Goal: Information Seeking & Learning: Learn about a topic

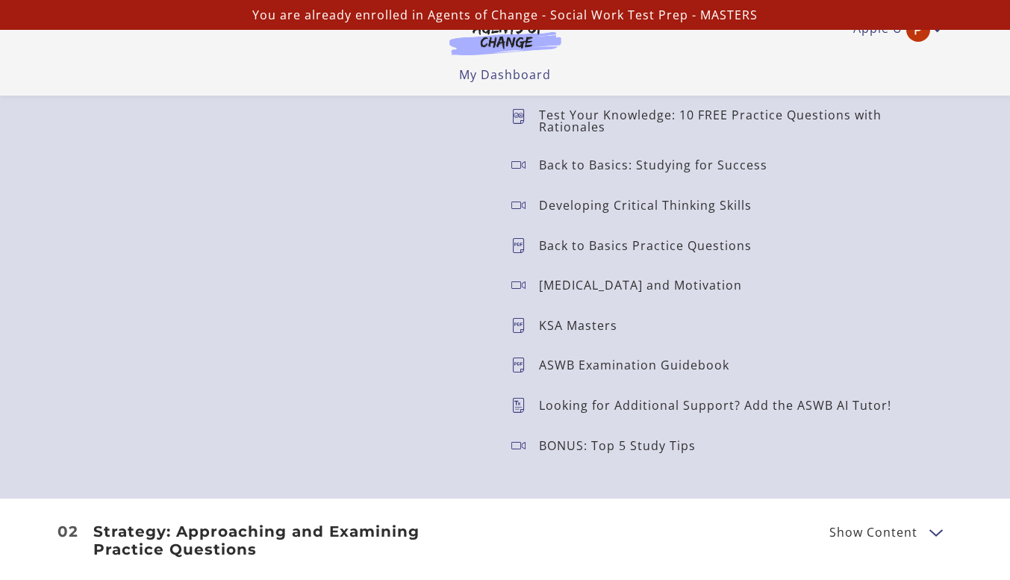
scroll to position [1391, 0]
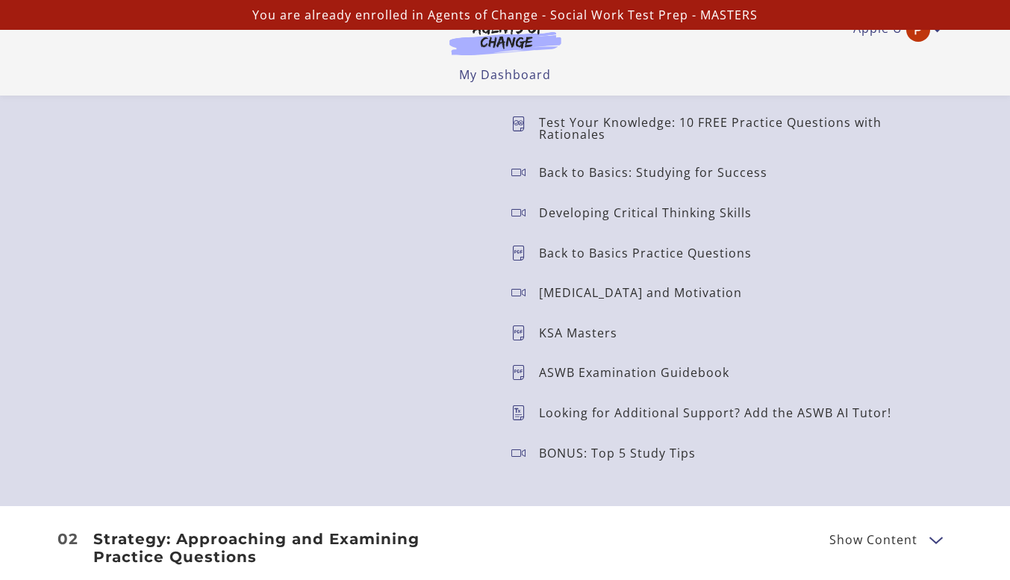
click at [687, 255] on p "Back to Basics Practice Questions" at bounding box center [651, 253] width 225 height 12
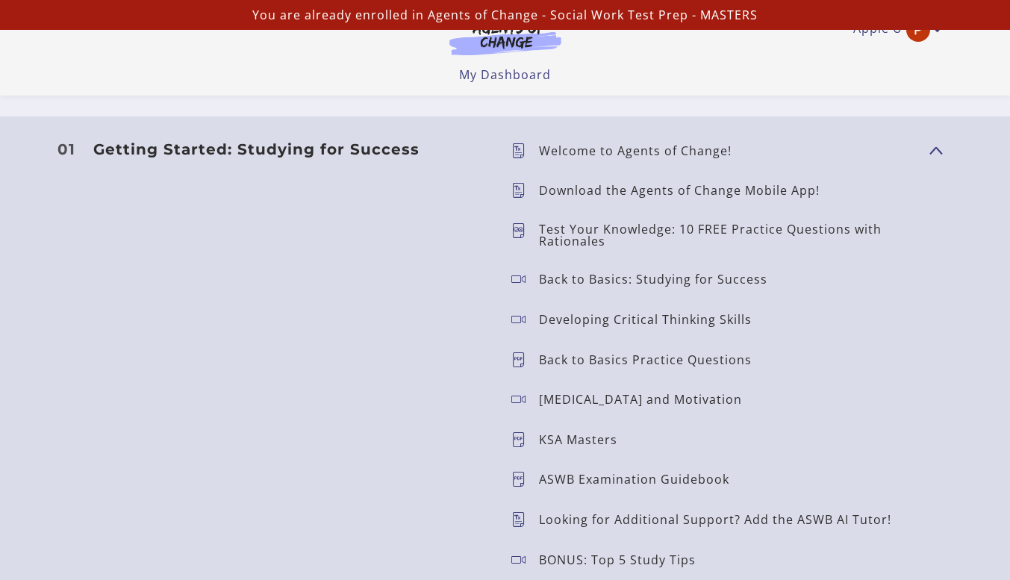
scroll to position [1283, 0]
click at [526, 364] on icon at bounding box center [525, 361] width 28 height 15
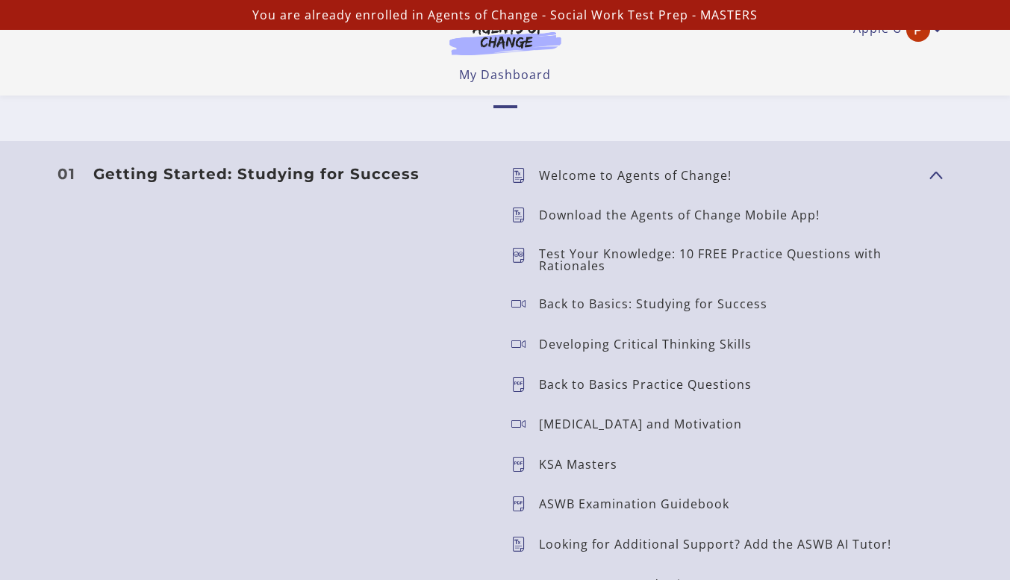
scroll to position [1196, 0]
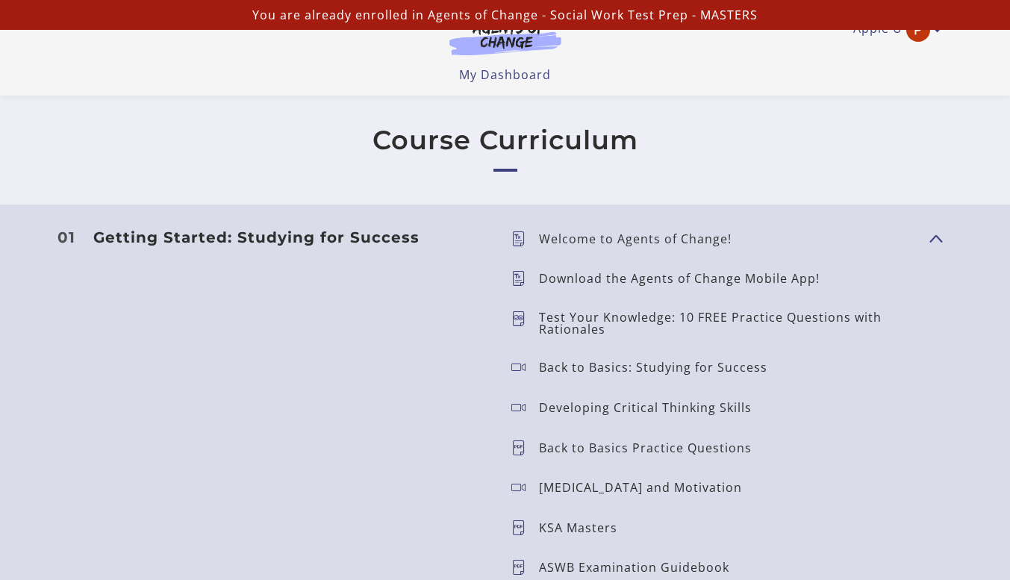
click at [695, 244] on p "Welcome to Agents of Change!" at bounding box center [641, 239] width 205 height 12
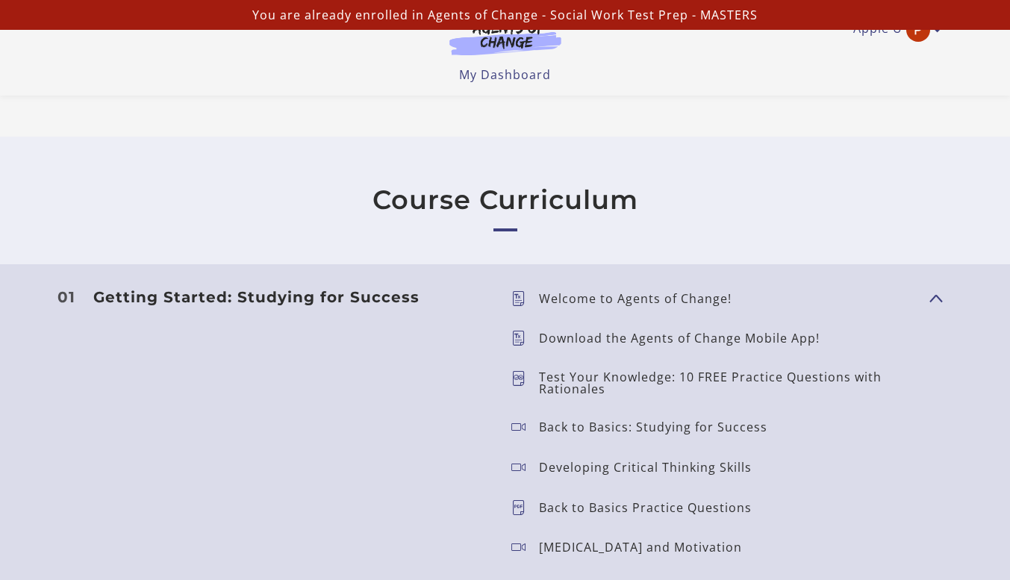
scroll to position [1142, 0]
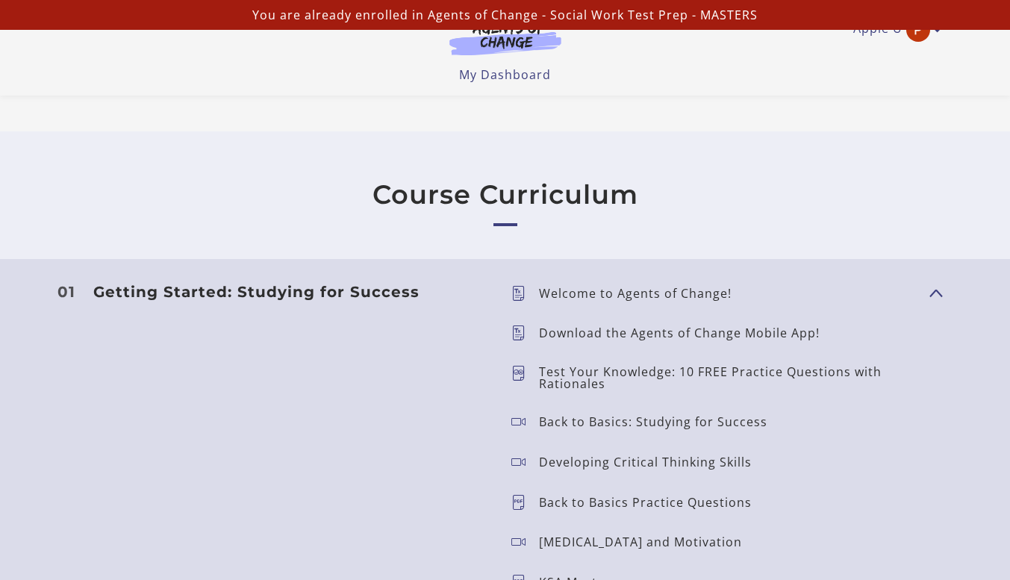
click at [571, 301] on div "Welcome to Agents of Change!" at bounding box center [641, 293] width 205 height 21
click at [455, 315] on header "Getting Started: Studying for Success Show Content" at bounding box center [290, 496] width 418 height 426
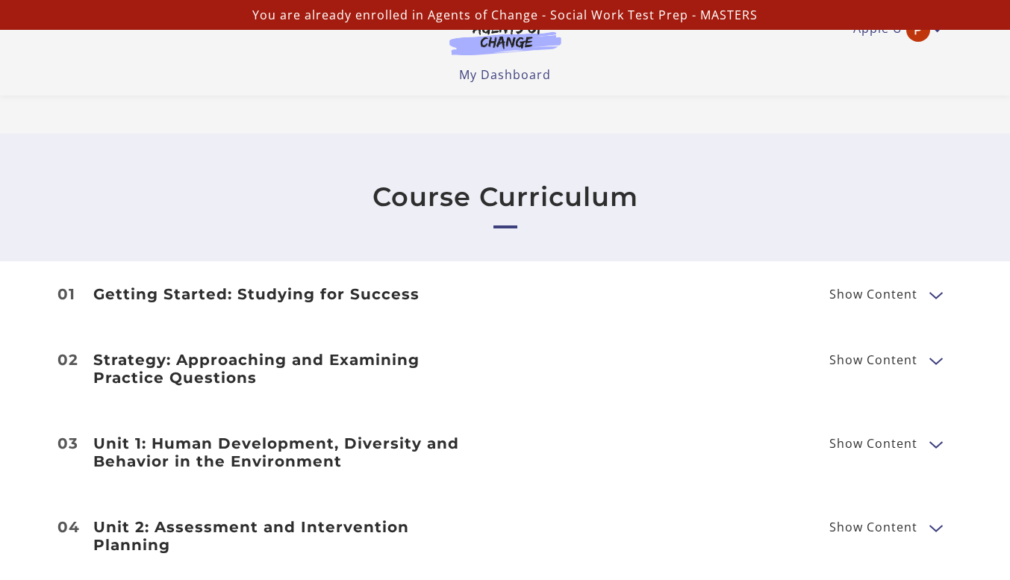
scroll to position [1150, 0]
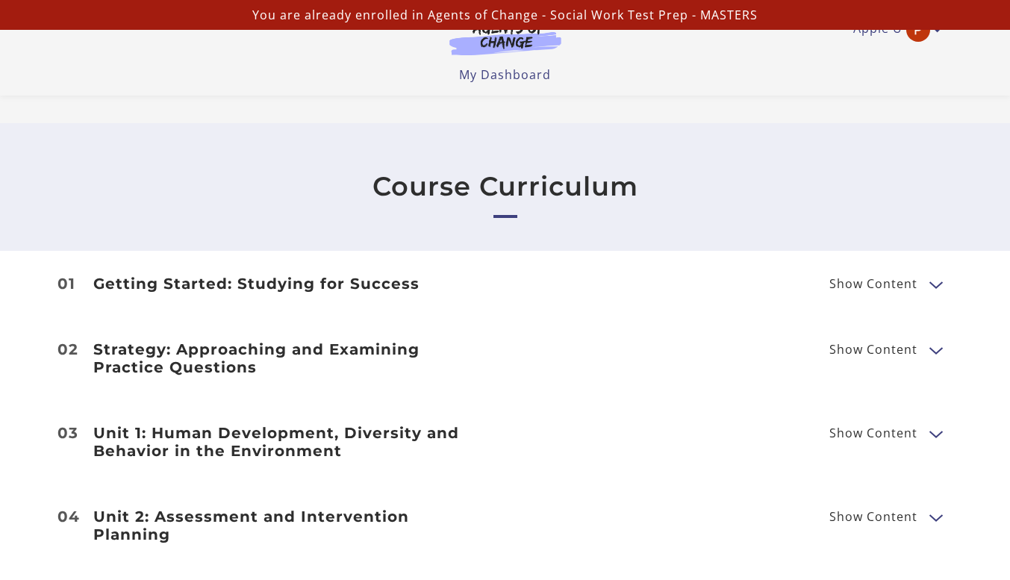
click at [933, 351] on button "Show Content" at bounding box center [936, 349] width 12 height 19
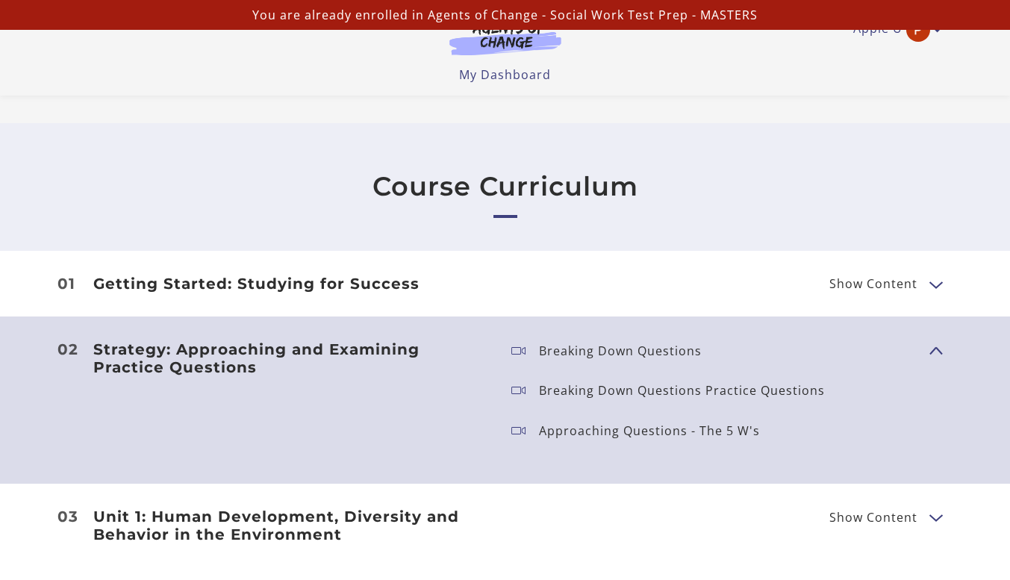
click at [656, 352] on p "Breaking Down Questions" at bounding box center [626, 351] width 175 height 12
click at [526, 346] on icon at bounding box center [525, 350] width 28 height 15
click at [515, 349] on icon at bounding box center [525, 350] width 28 height 15
click at [856, 290] on span "Show Content" at bounding box center [874, 284] width 88 height 12
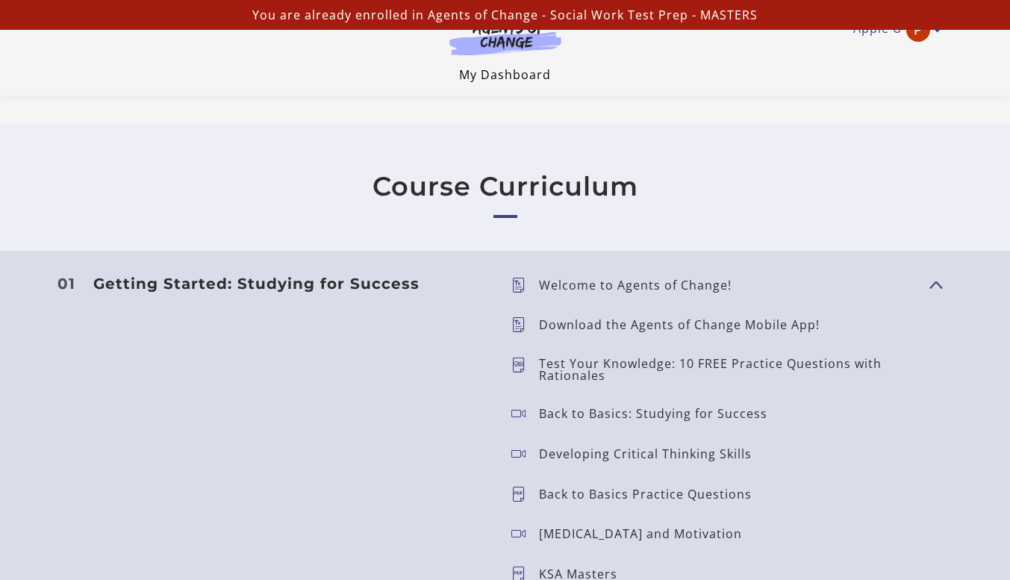
click at [504, 75] on link "My Dashboard" at bounding box center [505, 74] width 92 height 16
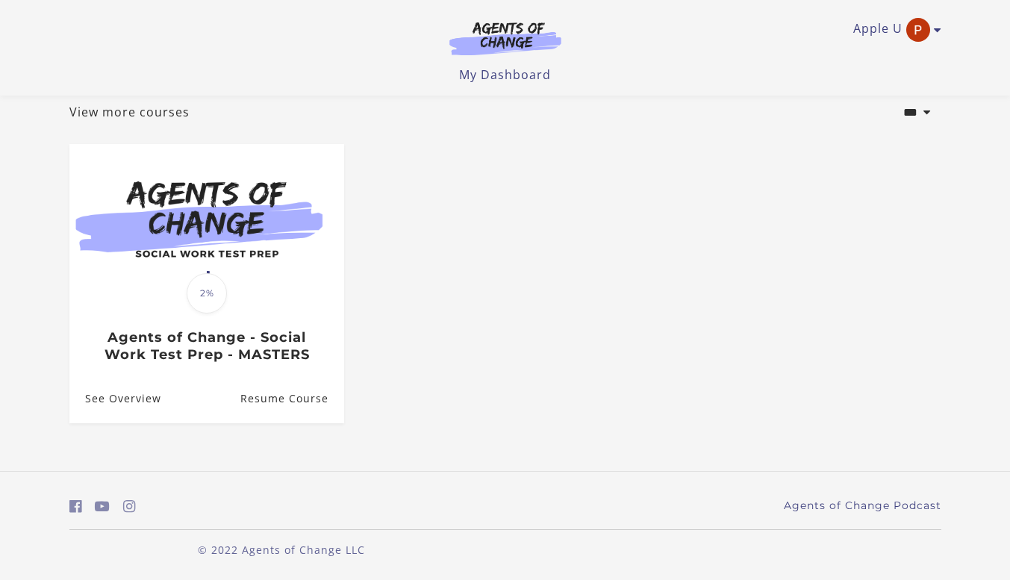
scroll to position [90, 0]
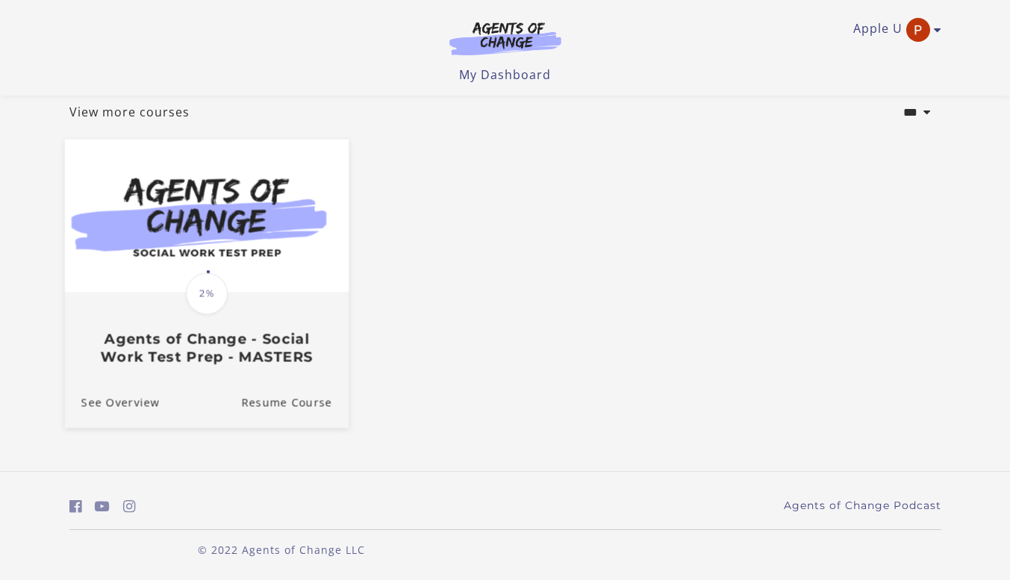
click at [215, 276] on span "2%" at bounding box center [207, 294] width 42 height 42
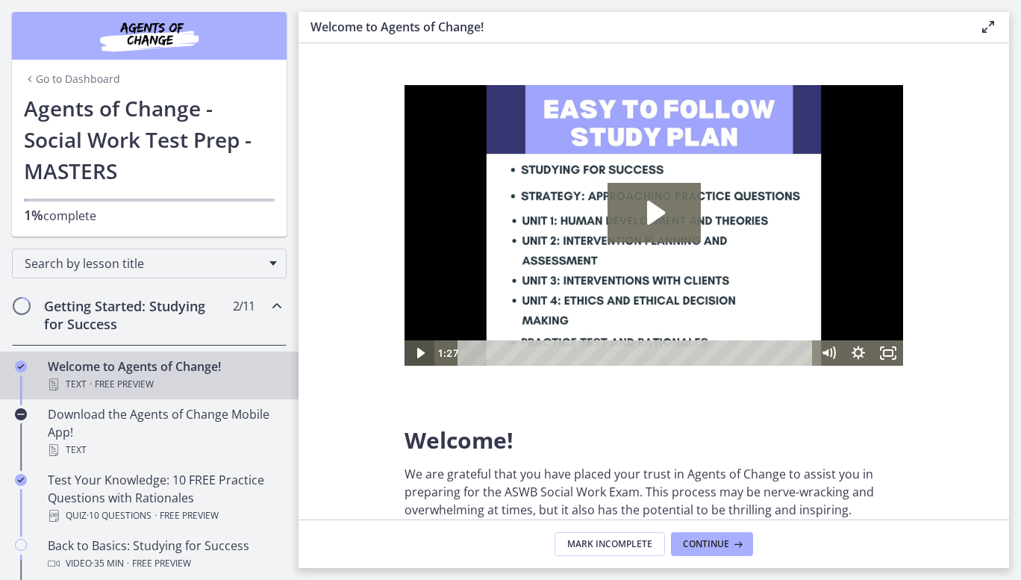
click at [416, 349] on icon "Play Video" at bounding box center [420, 352] width 30 height 25
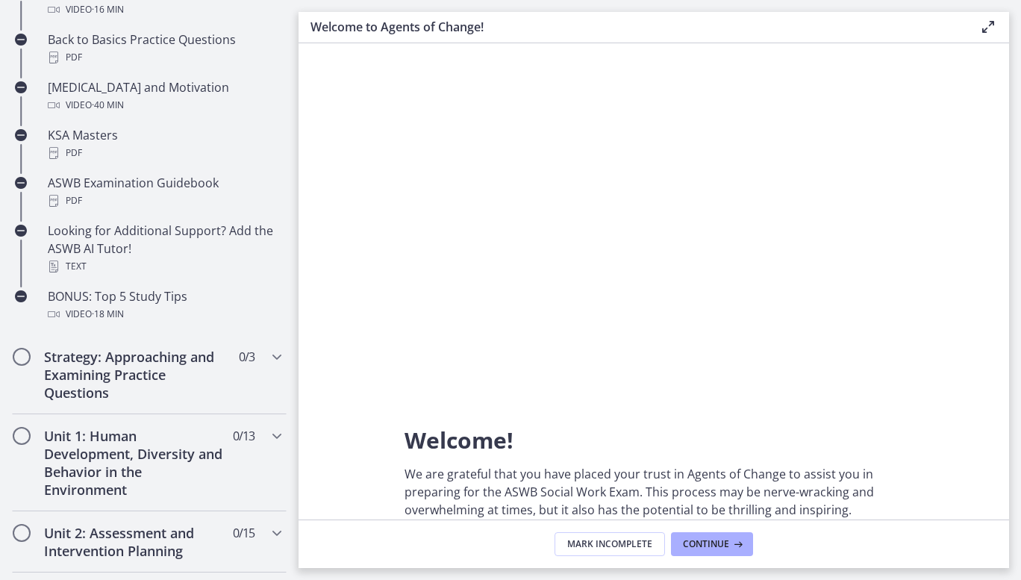
scroll to position [609, 0]
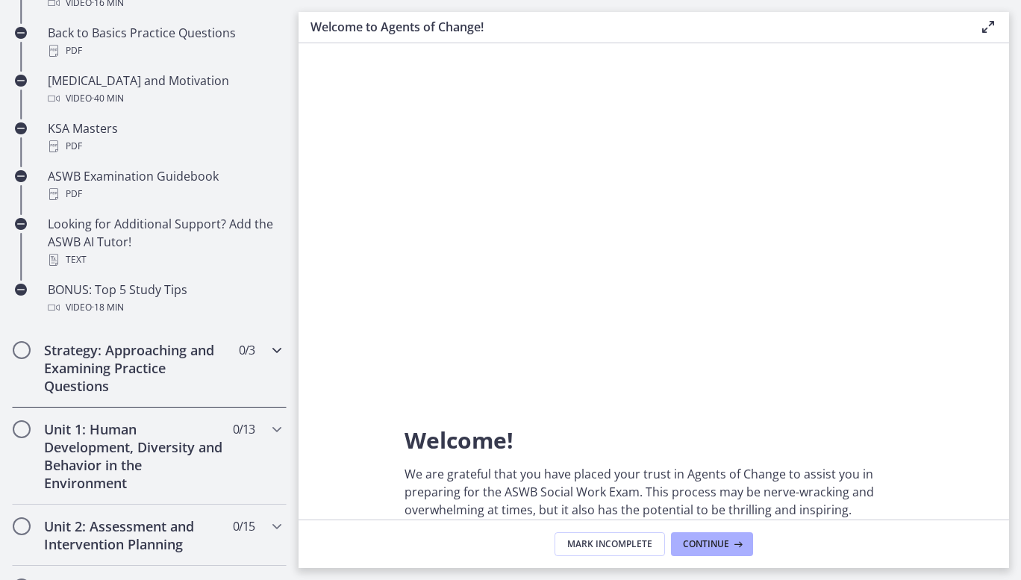
click at [159, 355] on h2 "Strategy: Approaching and Examining Practice Questions" at bounding box center [135, 368] width 182 height 54
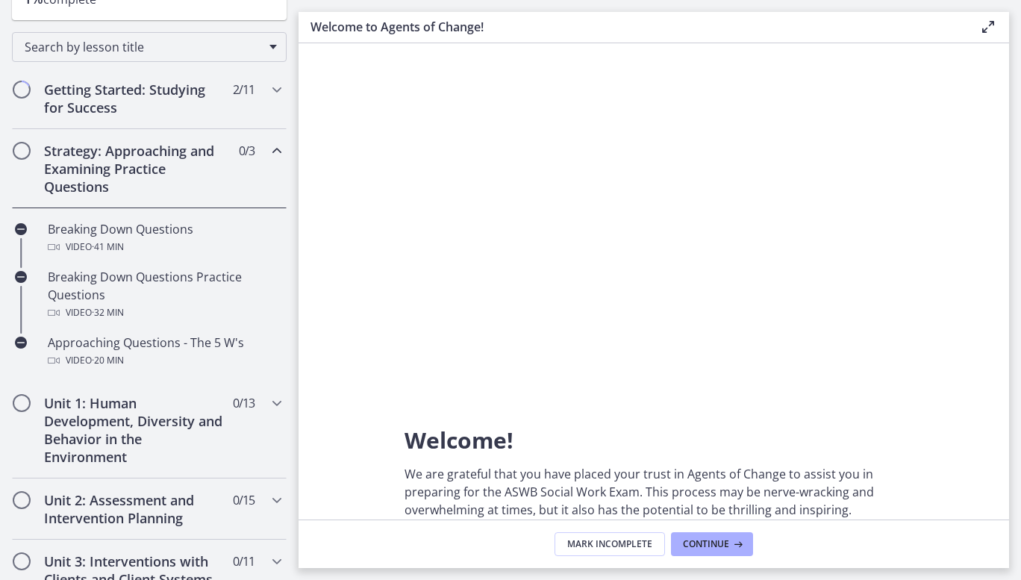
scroll to position [35, 0]
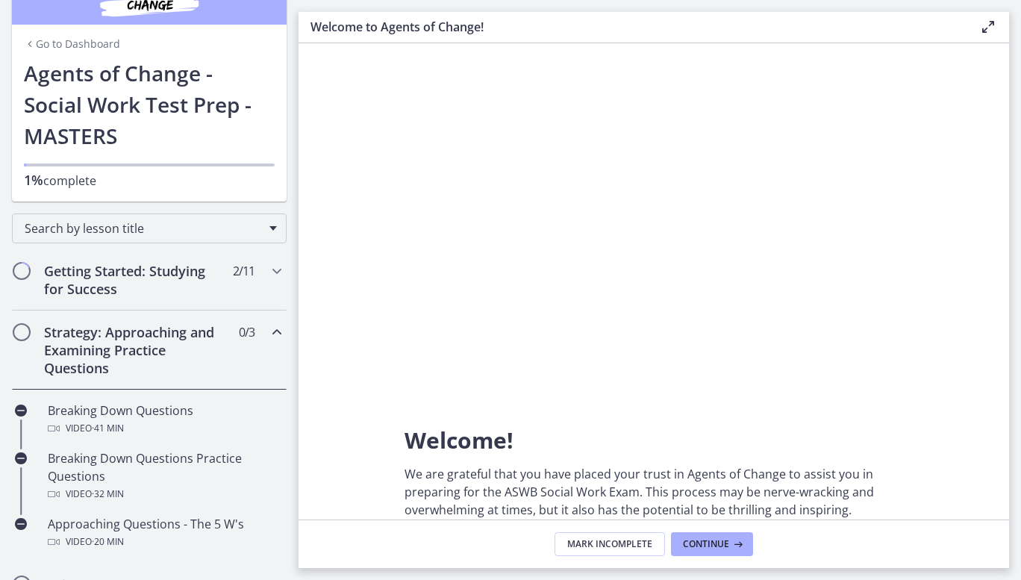
click at [88, 49] on link "Go to Dashboard" at bounding box center [72, 44] width 96 height 15
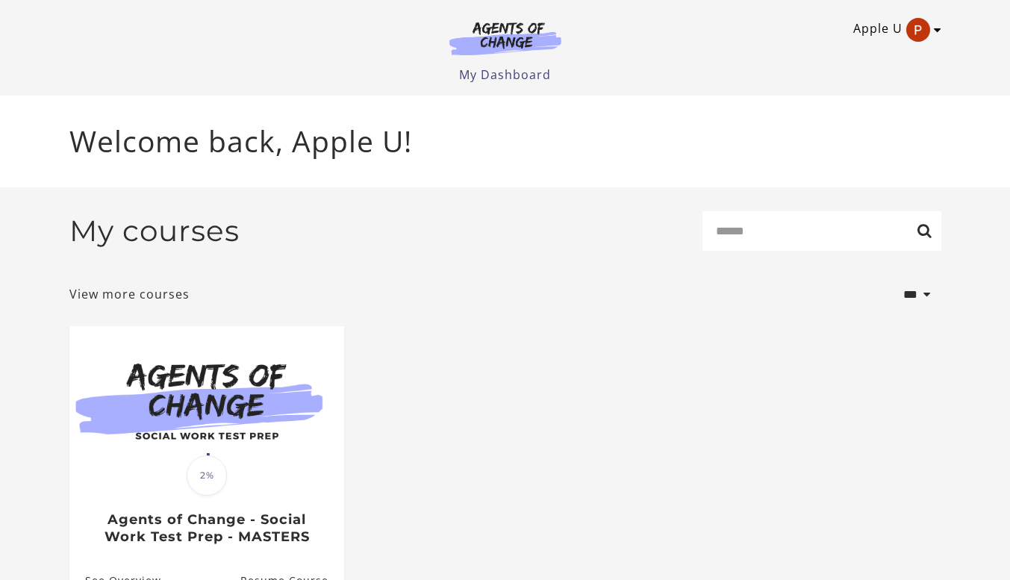
click at [911, 27] on img "Toggle menu" at bounding box center [918, 30] width 24 height 24
click at [880, 55] on link "My Account" at bounding box center [879, 54] width 131 height 25
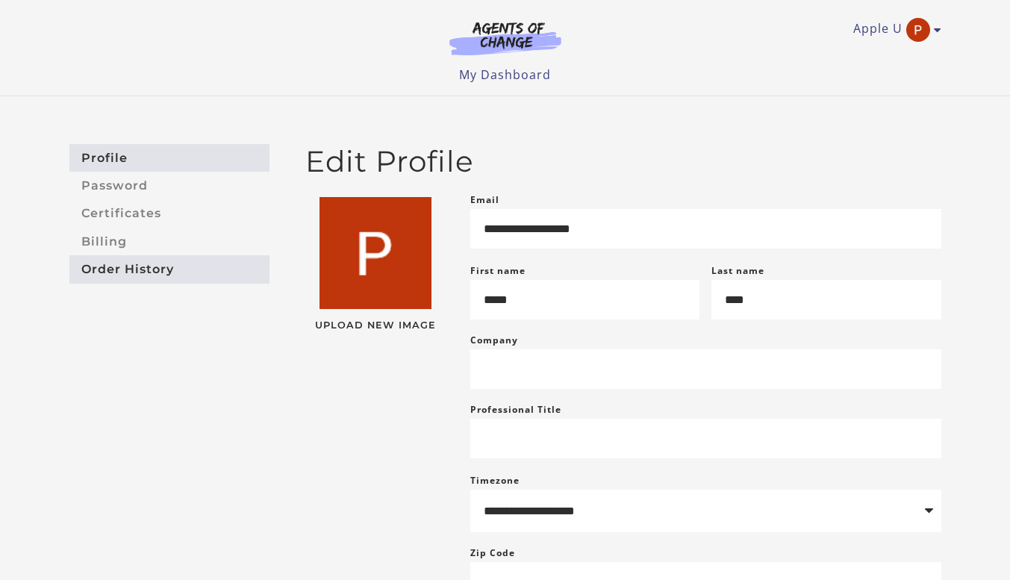
click at [96, 262] on link "Order History" at bounding box center [169, 269] width 200 height 28
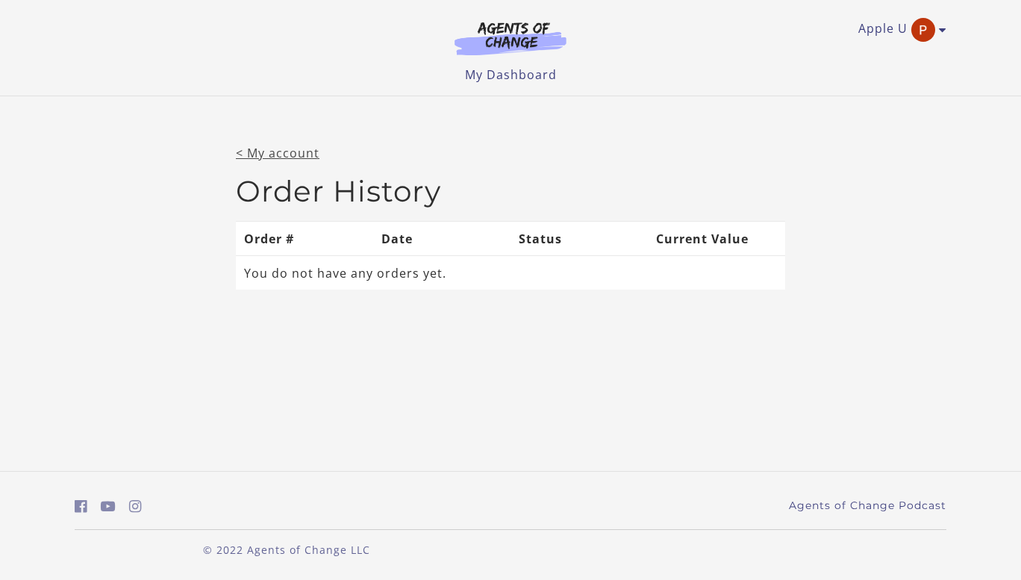
click at [281, 158] on link "< My account" at bounding box center [278, 153] width 84 height 16
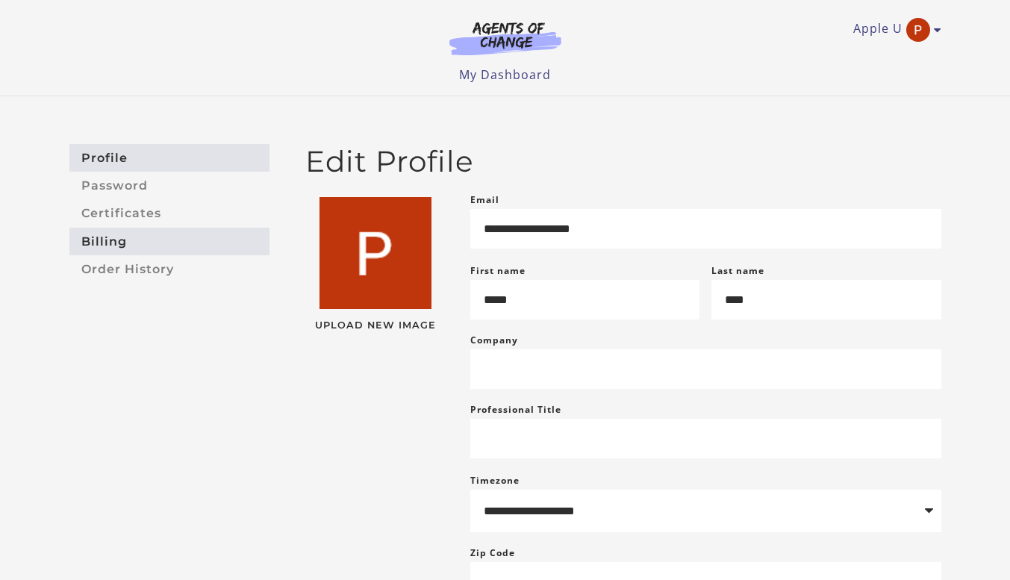
click at [119, 234] on link "Billing" at bounding box center [169, 242] width 200 height 28
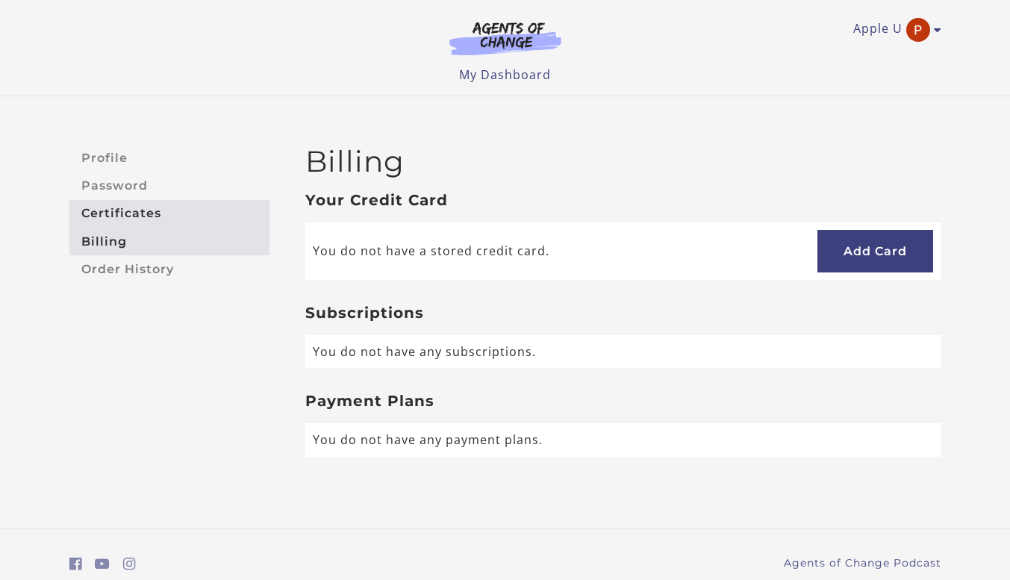
click at [108, 211] on link "Certificates" at bounding box center [169, 214] width 200 height 28
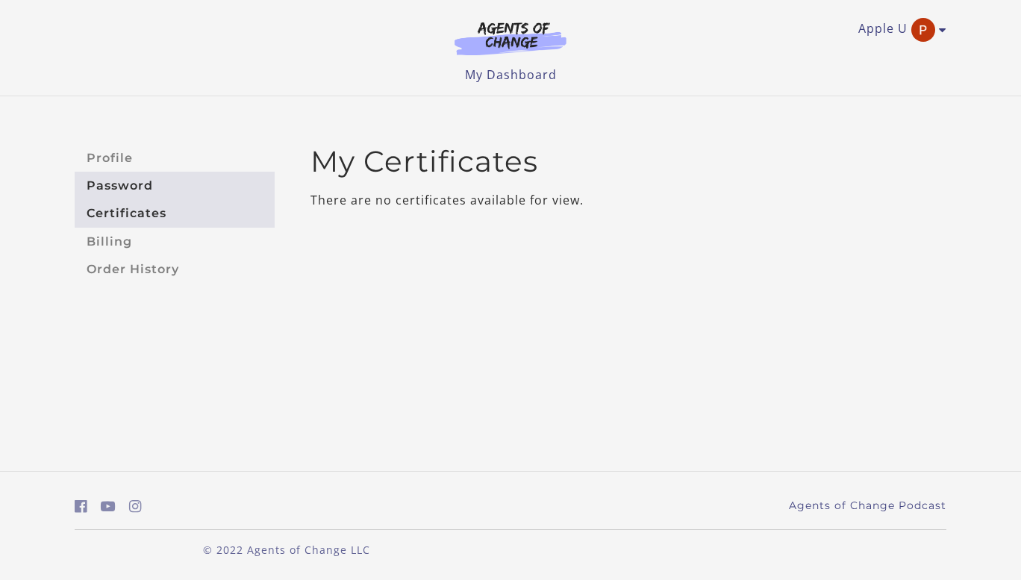
click at [108, 175] on link "Password" at bounding box center [175, 186] width 200 height 28
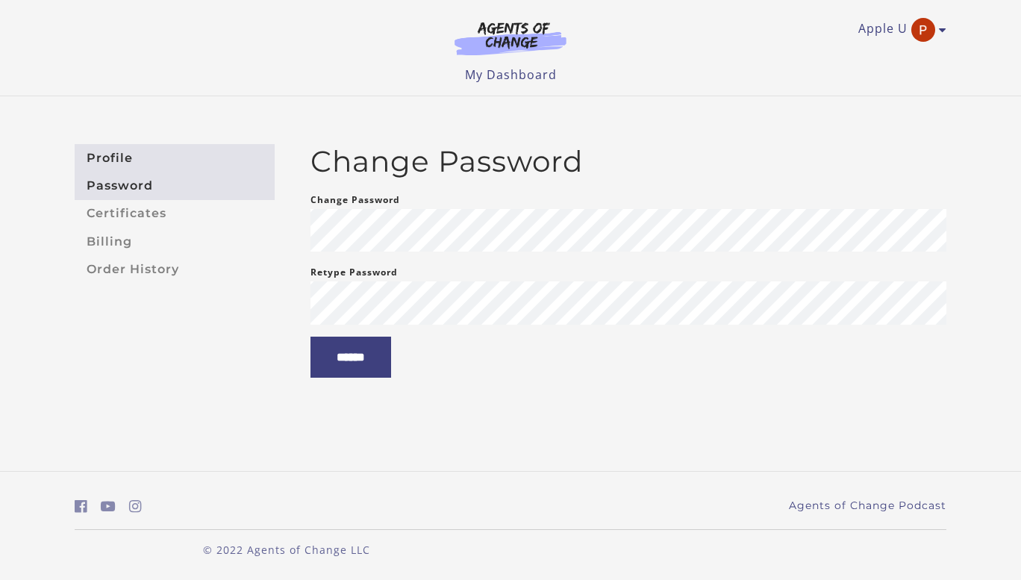
click at [106, 159] on link "Profile" at bounding box center [175, 158] width 200 height 28
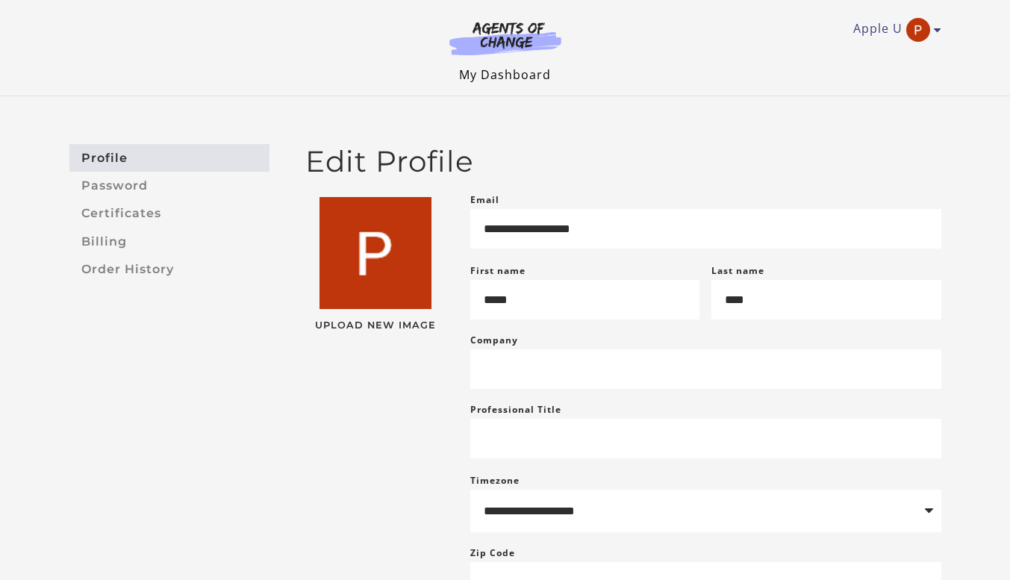
click at [532, 75] on link "My Dashboard" at bounding box center [505, 74] width 92 height 16
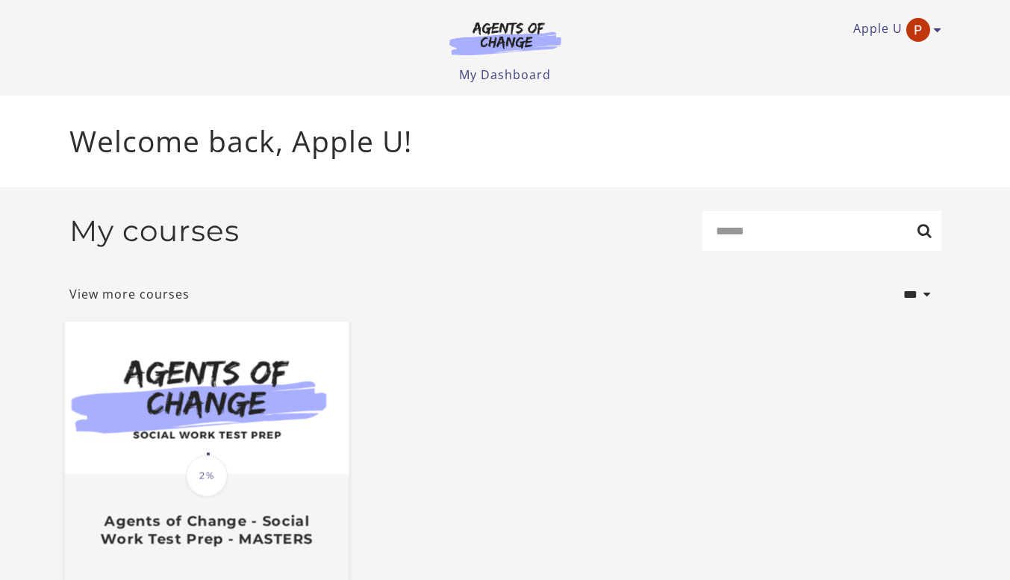
click at [234, 434] on img at bounding box center [206, 398] width 284 height 153
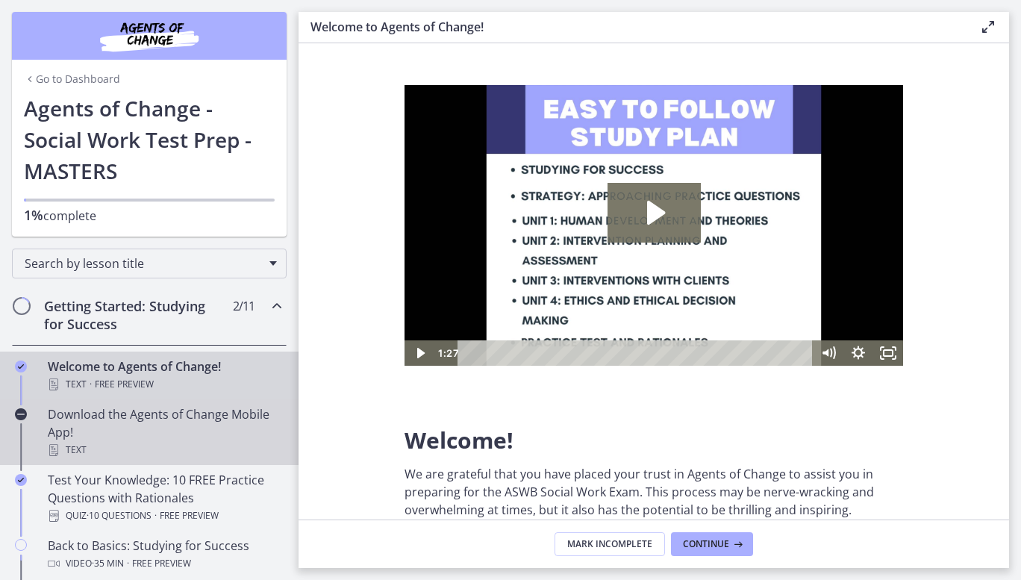
click at [132, 449] on div "Text" at bounding box center [164, 450] width 233 height 18
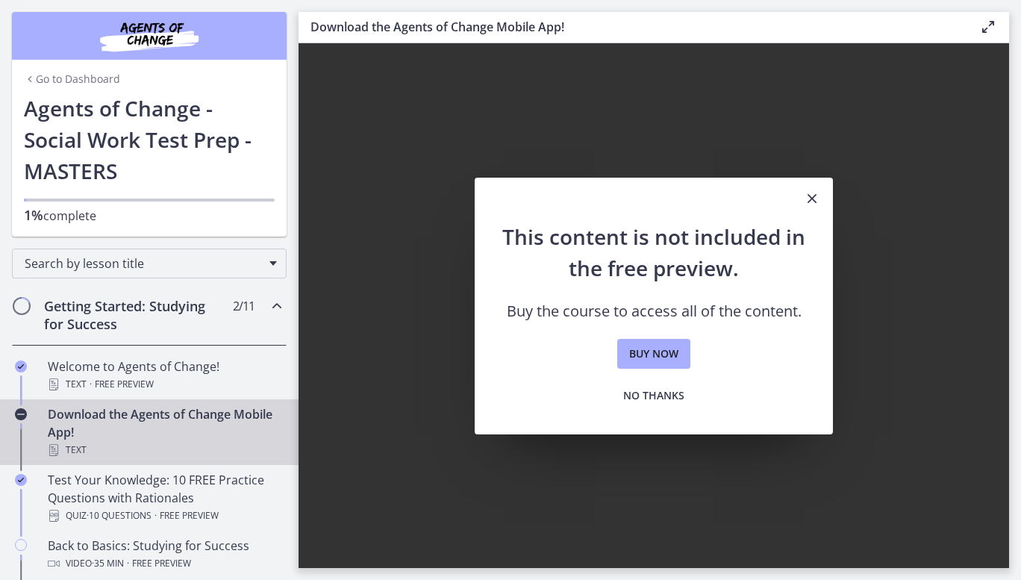
click at [810, 205] on icon "Close" at bounding box center [812, 199] width 18 height 18
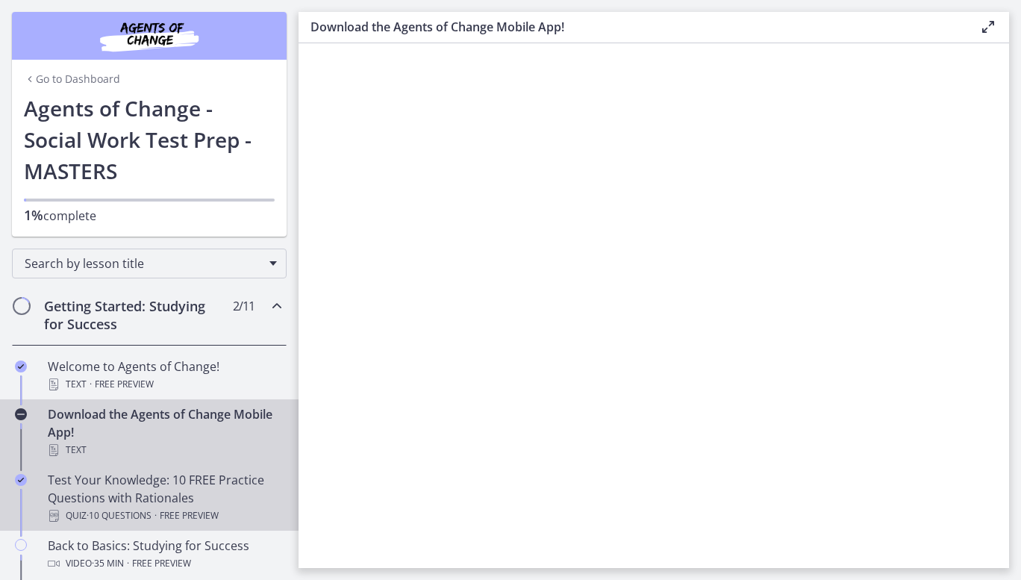
click at [122, 501] on div "Test Your Knowledge: 10 FREE Practice Questions with Rationales Quiz · 10 Quest…" at bounding box center [164, 498] width 233 height 54
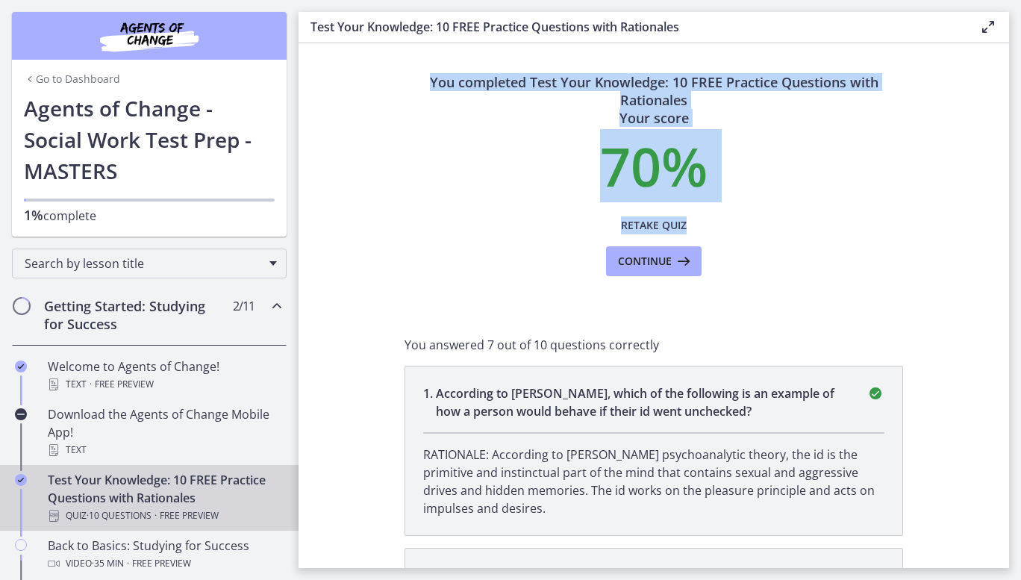
drag, startPoint x: 1010, startPoint y: 108, endPoint x: 921, endPoint y: 208, distance: 133.3
click at [921, 208] on main "Test Your Knowledge: 10 FREE Practice Questions with Rationales Enable fullscre…" at bounding box center [660, 290] width 723 height 580
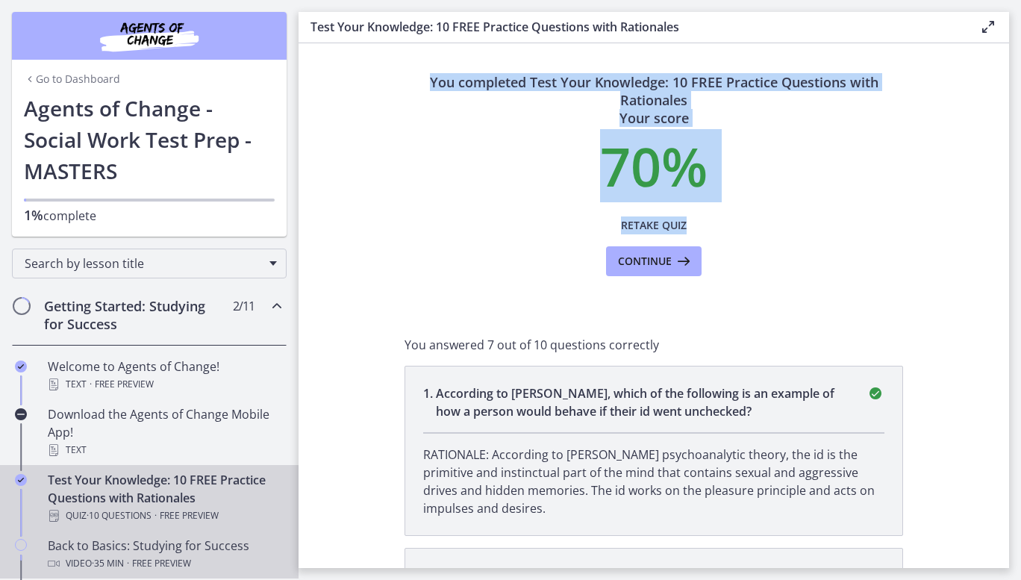
click at [178, 555] on span "Free preview" at bounding box center [161, 564] width 59 height 18
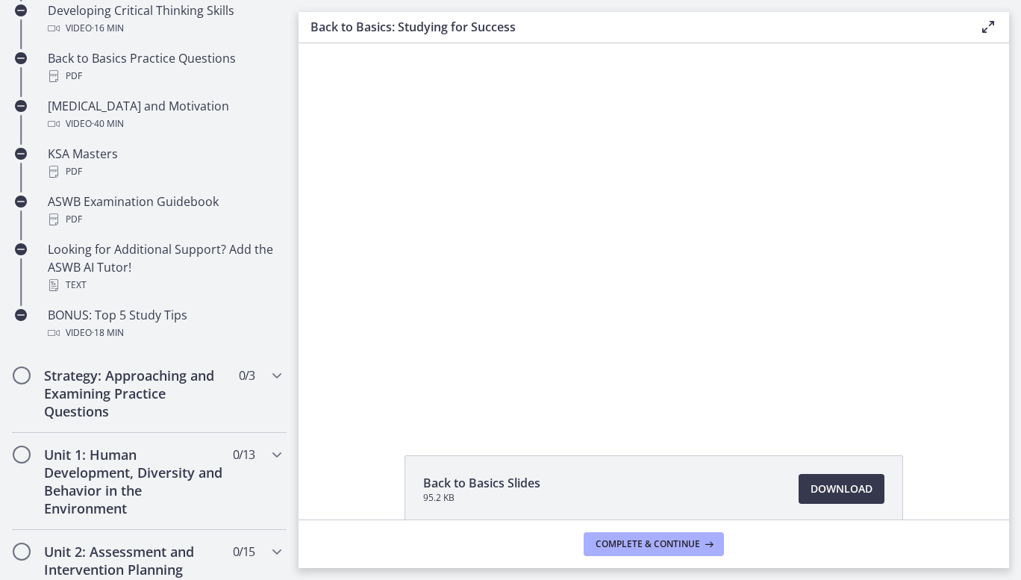
scroll to position [585, 0]
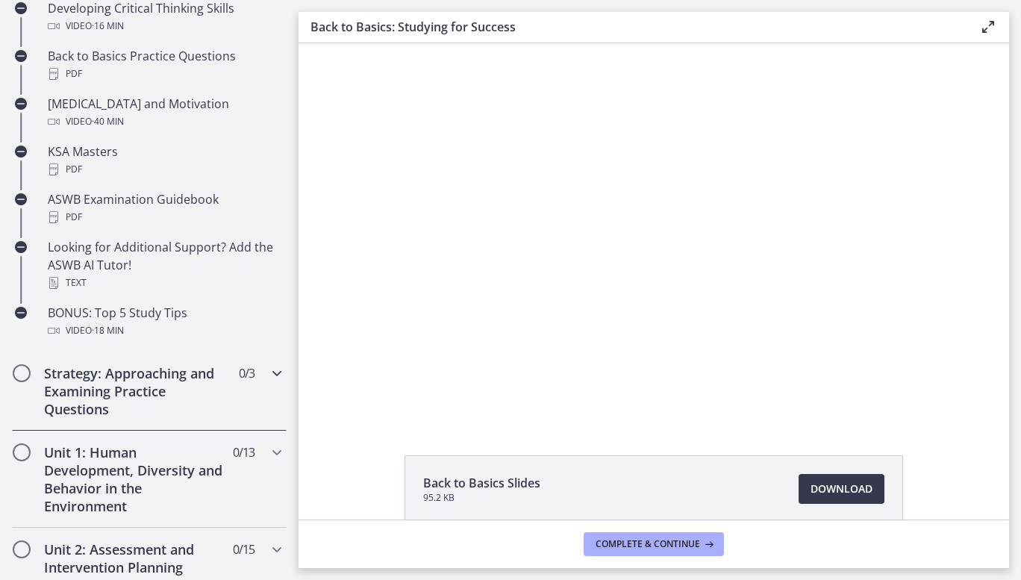
click at [265, 384] on div "Strategy: Approaching and Examining Practice Questions 0 / 3 Completed" at bounding box center [149, 391] width 275 height 79
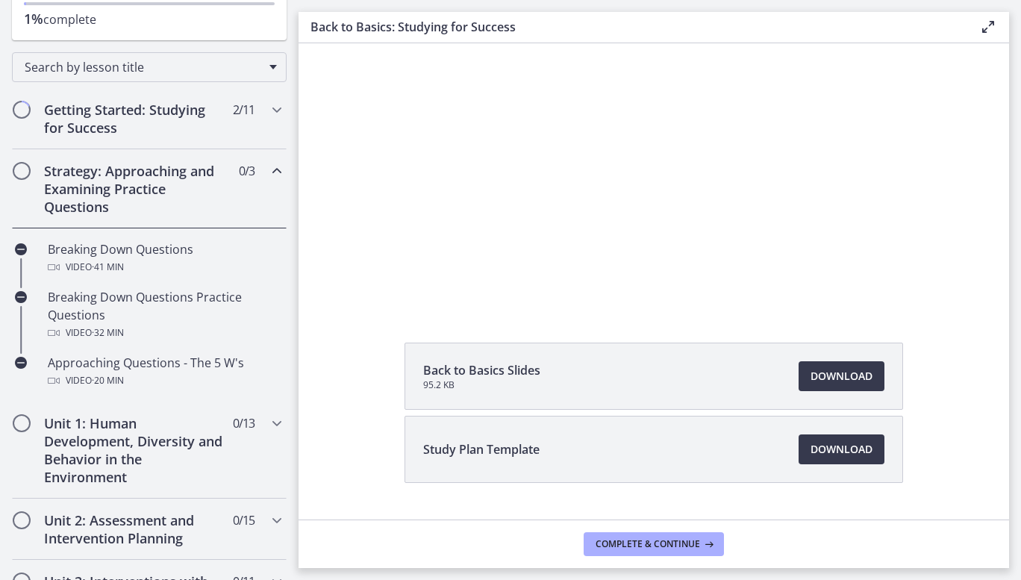
scroll to position [148, 0]
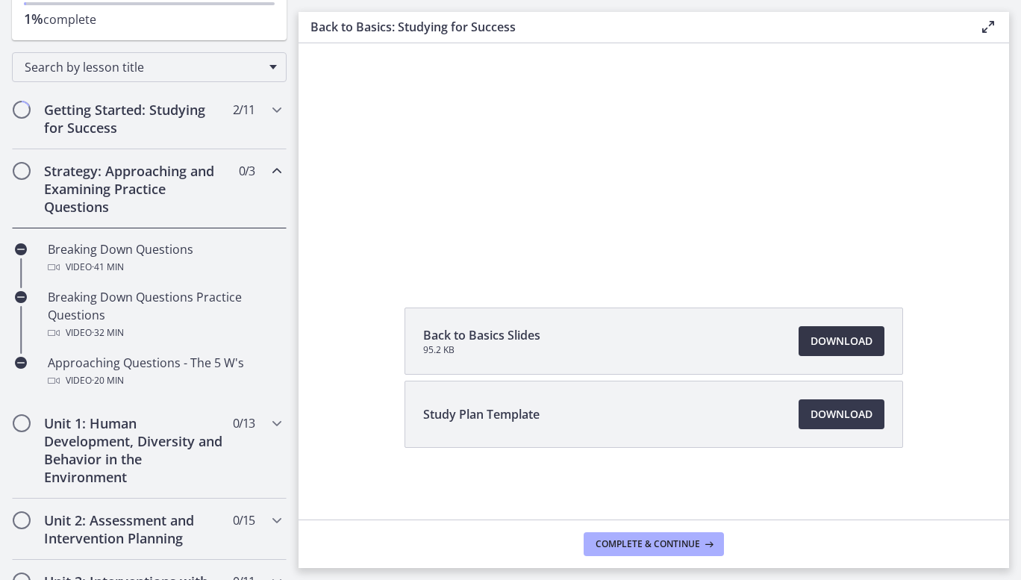
click at [835, 342] on span "Download Opens in a new window" at bounding box center [842, 341] width 62 height 18
click at [861, 414] on span "Download Opens in a new window" at bounding box center [842, 414] width 62 height 18
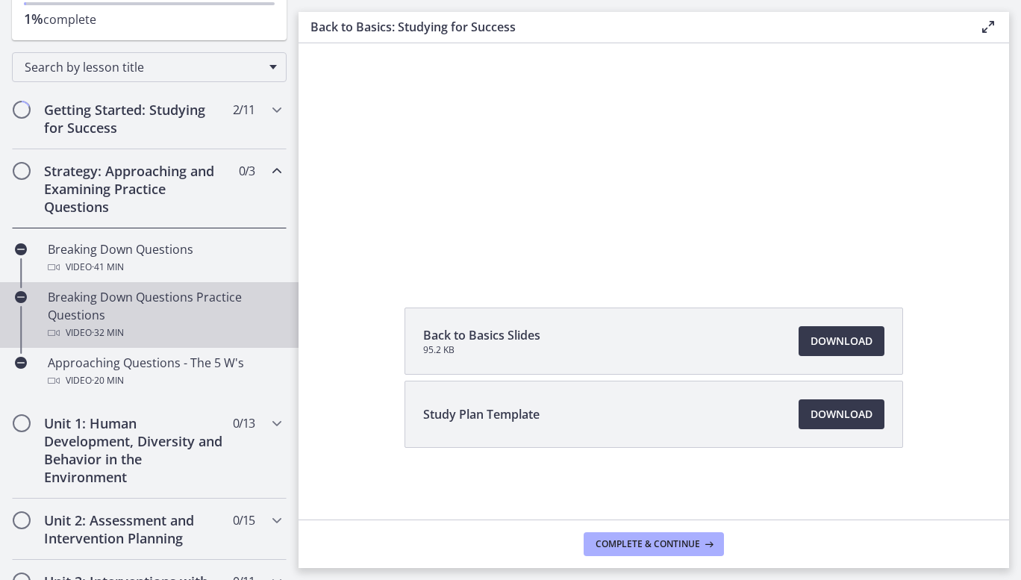
click at [127, 305] on div "Breaking Down Questions Practice Questions Video · 32 min" at bounding box center [164, 315] width 233 height 54
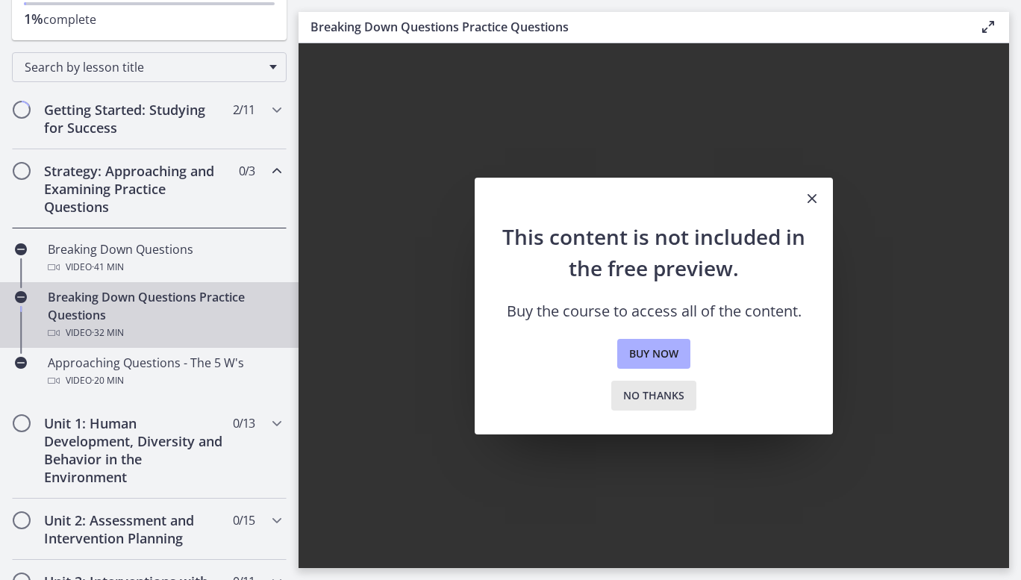
click at [653, 388] on span "No thanks" at bounding box center [653, 396] width 61 height 18
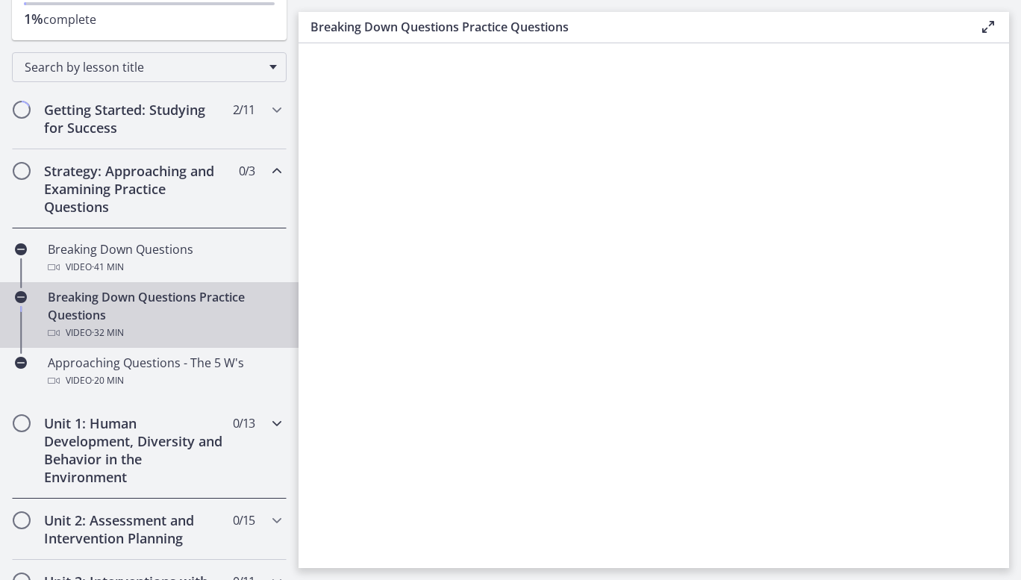
click at [96, 451] on h2 "Unit 1: Human Development, Diversity and Behavior in the Environment" at bounding box center [135, 450] width 182 height 72
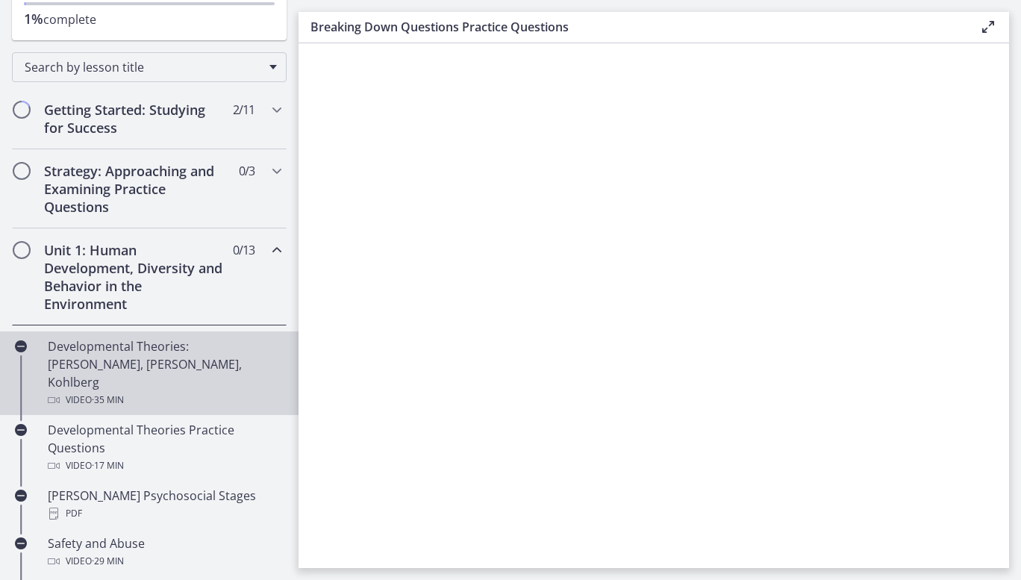
click at [139, 345] on div "Developmental Theories: Erikson, Piaget, Kohlberg Video · 35 min" at bounding box center [164, 373] width 233 height 72
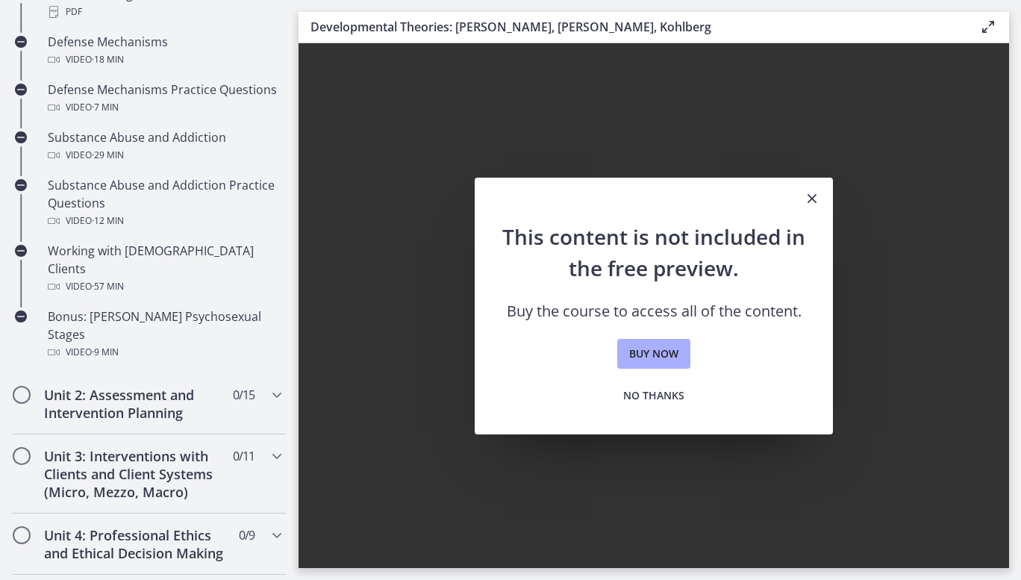
scroll to position [1021, 0]
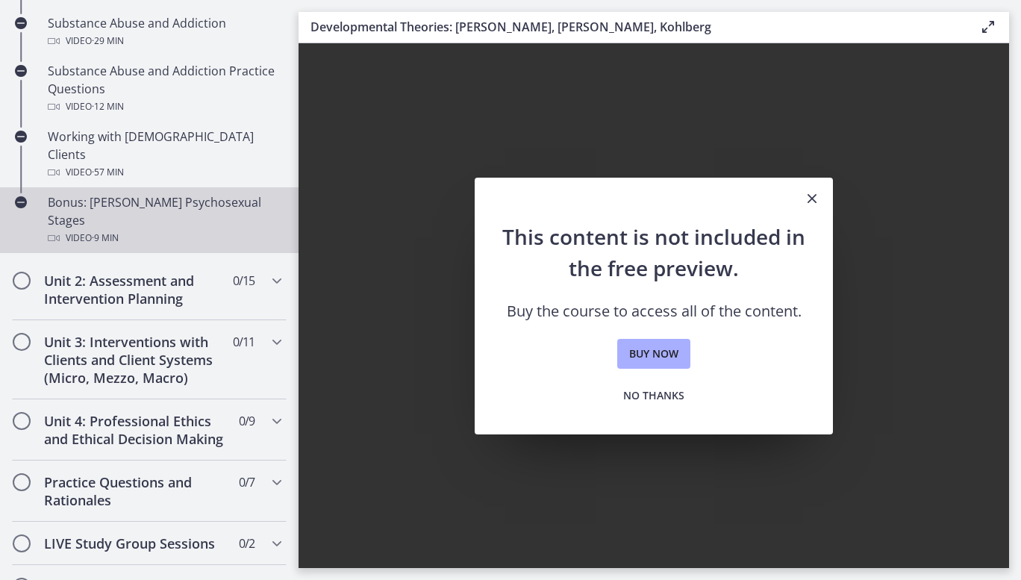
click at [121, 193] on div "Bonus: Freud's Psychosexual Stages Video · 9 min" at bounding box center [164, 220] width 233 height 54
click at [647, 403] on span "No thanks" at bounding box center [653, 396] width 61 height 18
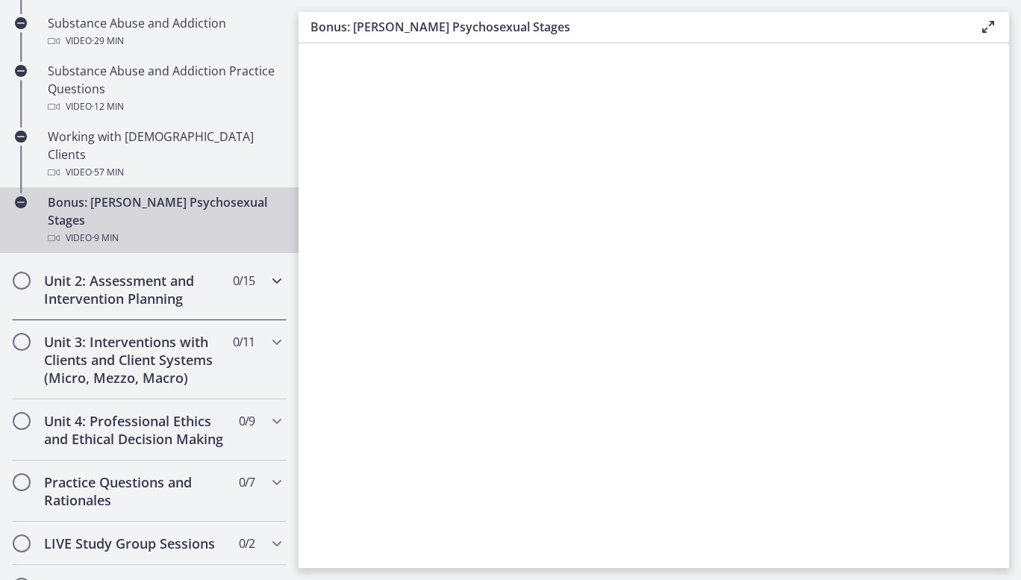
click at [69, 272] on h2 "Unit 2: Assessment and Intervention Planning" at bounding box center [135, 290] width 182 height 36
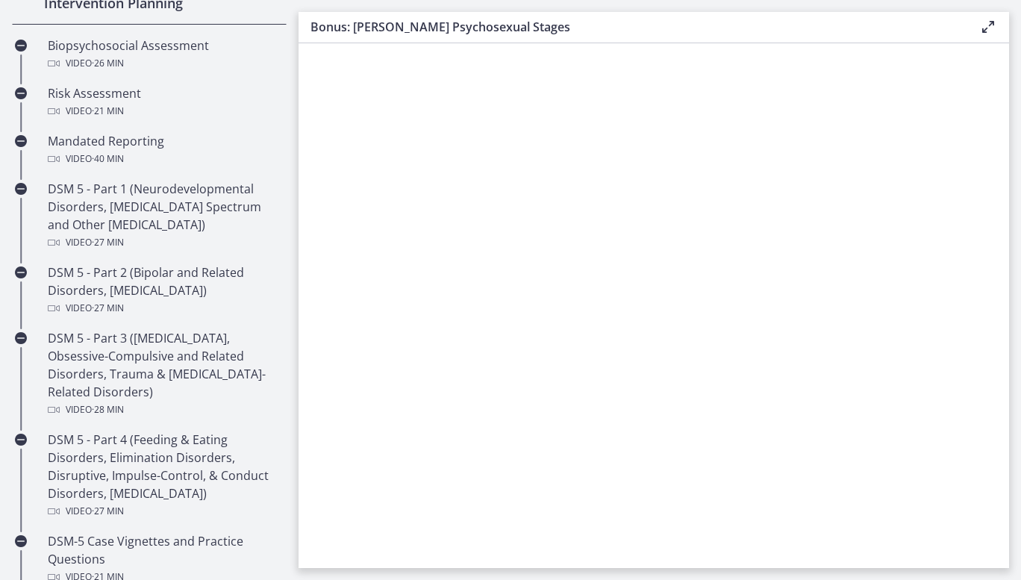
scroll to position [520, 0]
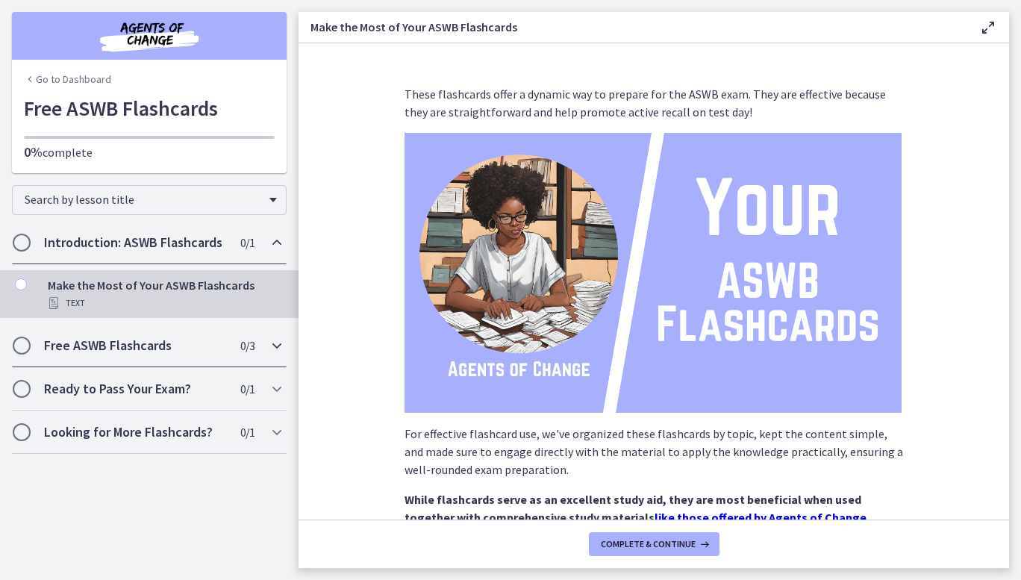
click at [106, 335] on div "Free ASWB Flashcards 0 / 3 Completed" at bounding box center [149, 345] width 275 height 43
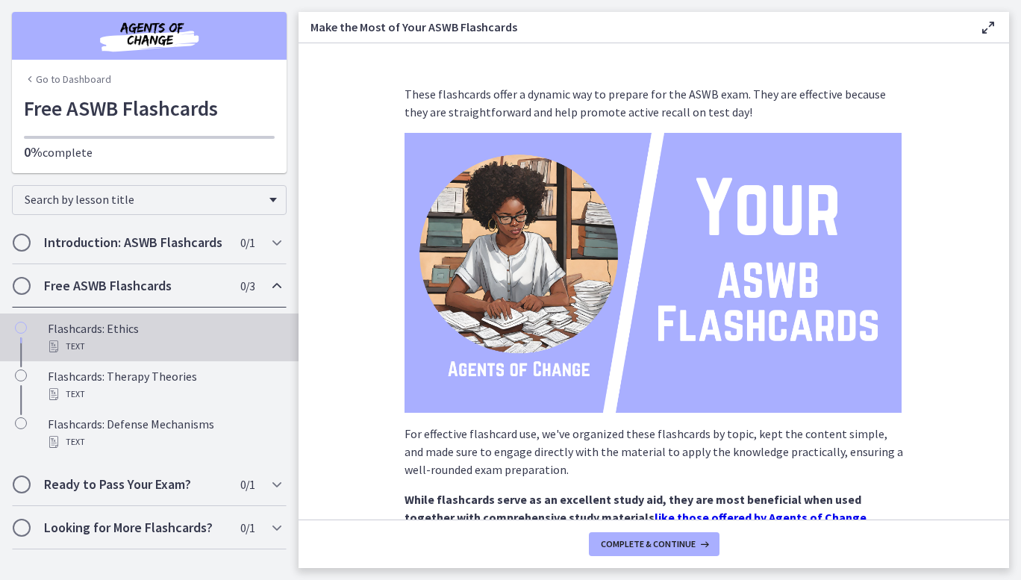
click at [104, 333] on div "Flashcards: Ethics Text" at bounding box center [164, 338] width 233 height 36
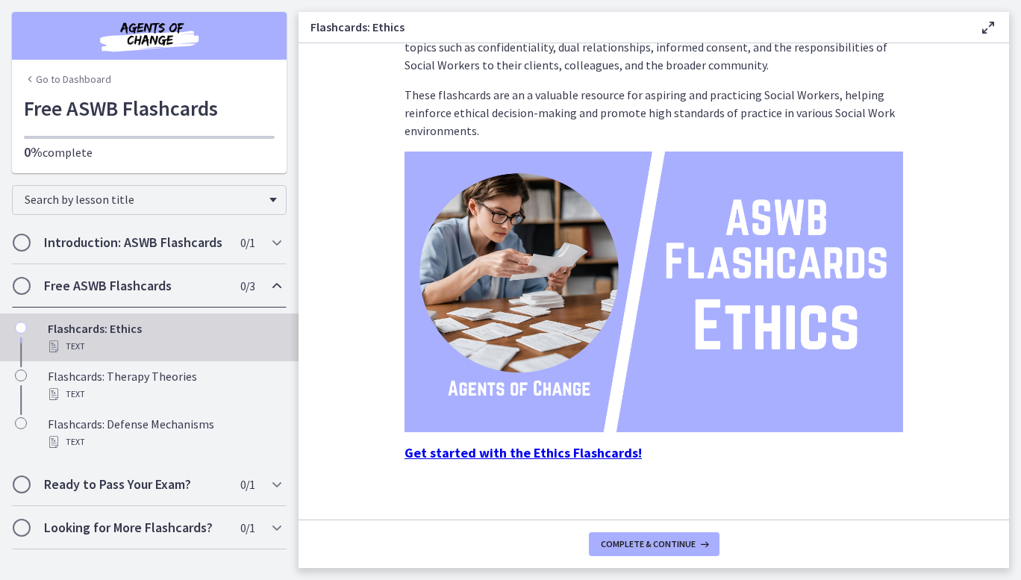
scroll to position [81, 0]
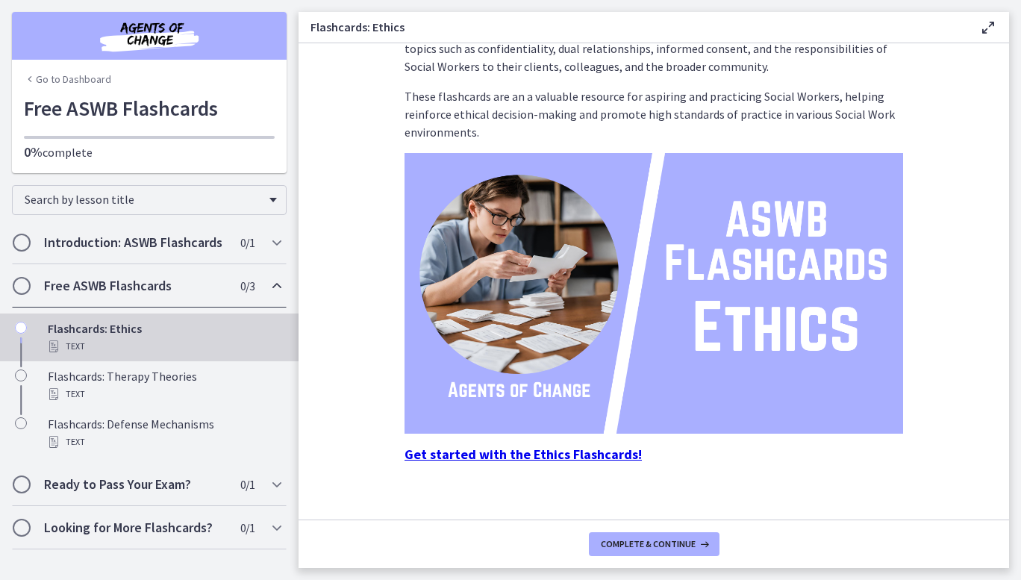
click at [599, 454] on strong "Get started with the Ethics Flashcards!" at bounding box center [523, 454] width 237 height 17
click at [534, 456] on strong "Get started with the Ethics Flashcards!" at bounding box center [523, 454] width 237 height 17
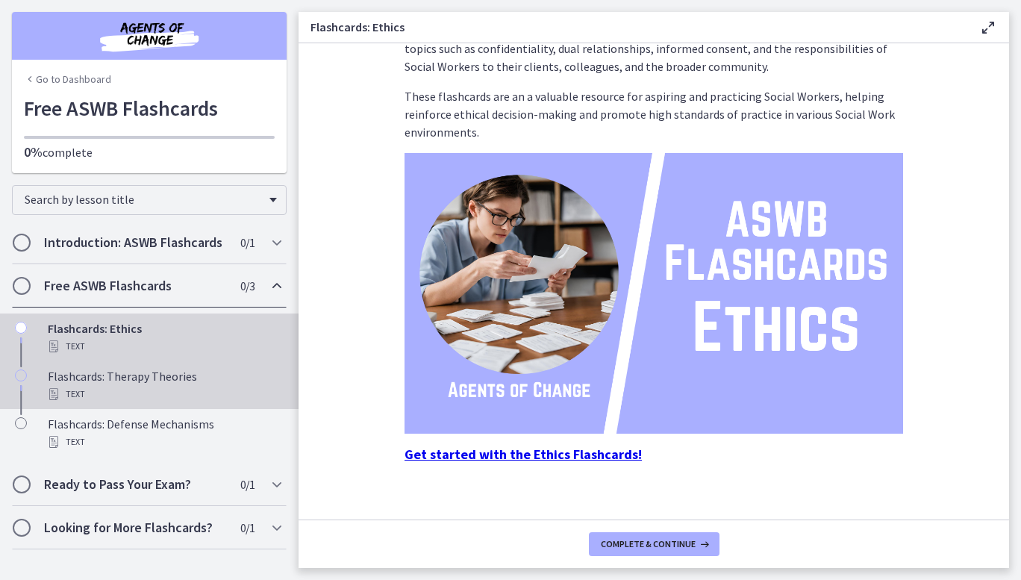
click at [161, 386] on div "Text" at bounding box center [164, 394] width 233 height 18
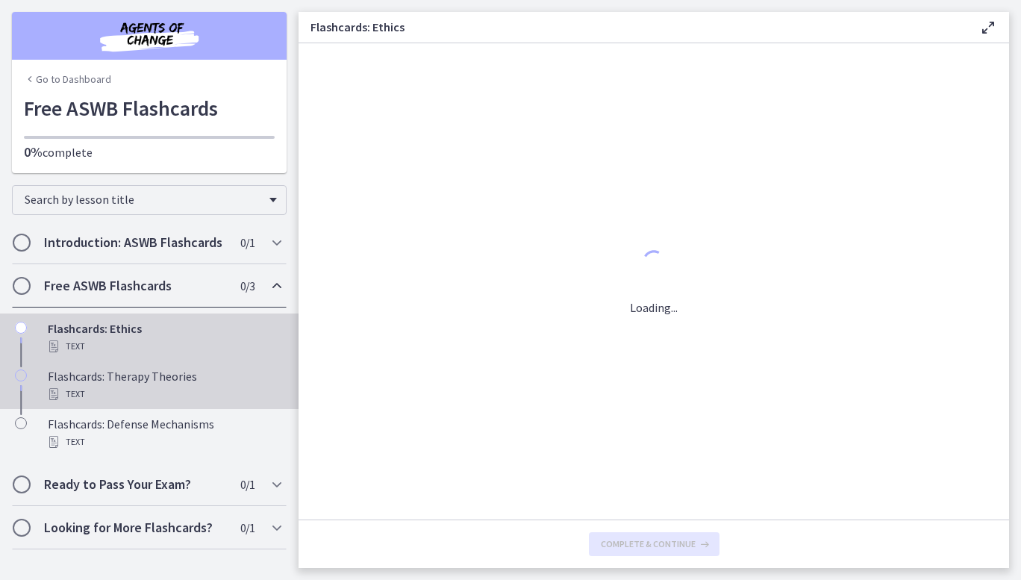
scroll to position [0, 0]
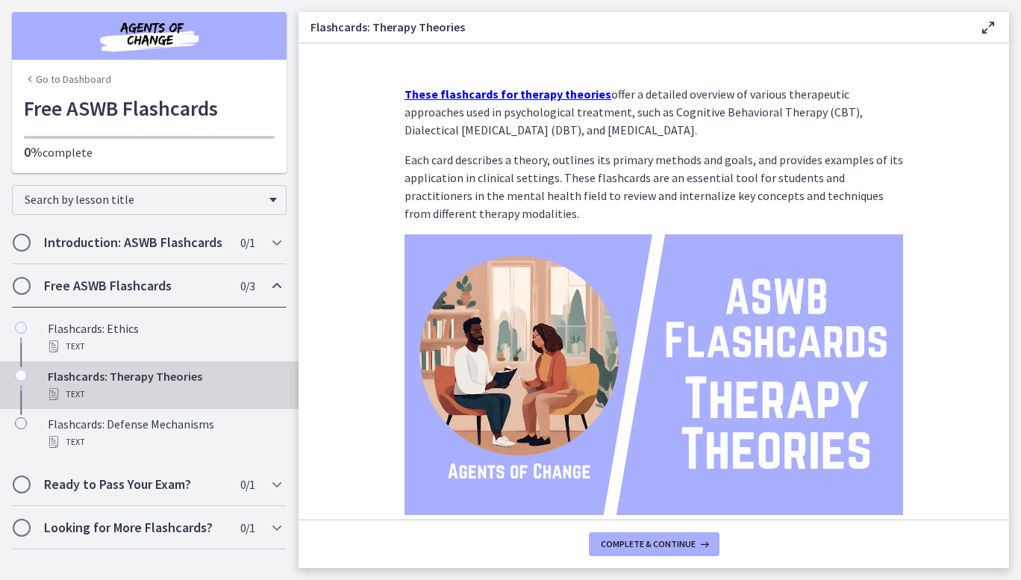
click at [624, 438] on img at bounding box center [654, 374] width 499 height 281
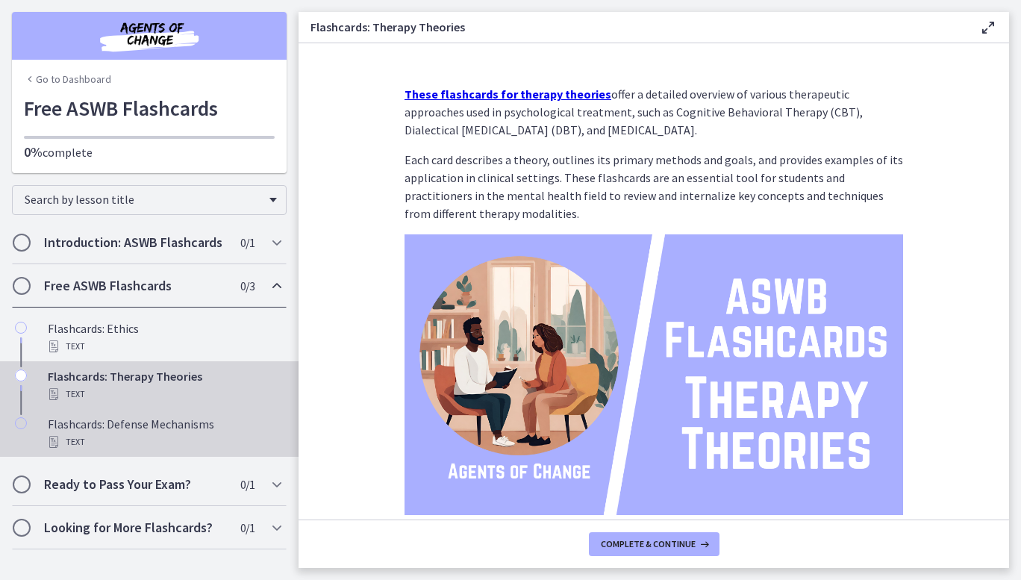
click at [116, 438] on div "Text" at bounding box center [164, 442] width 233 height 18
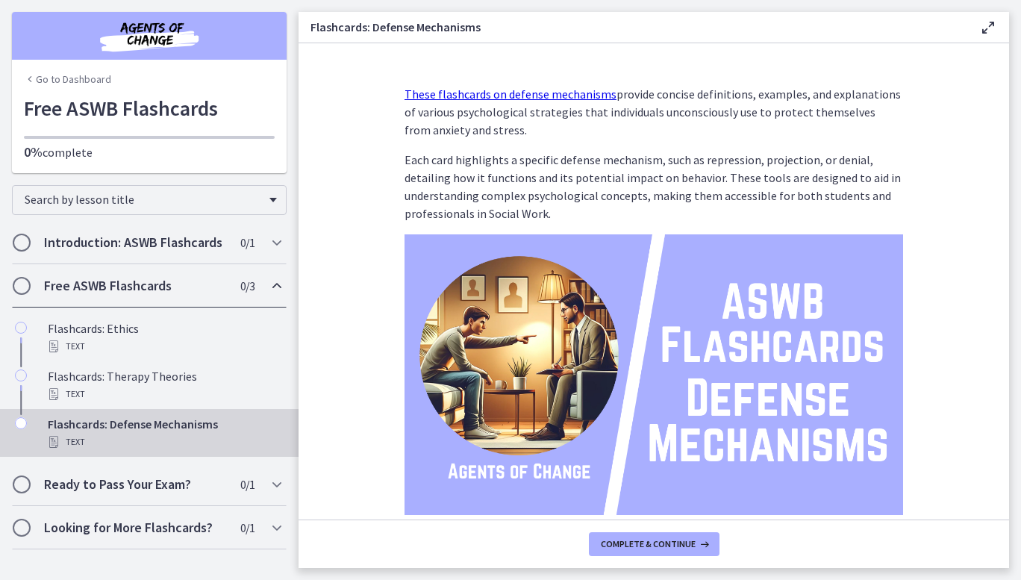
click at [619, 361] on img at bounding box center [654, 374] width 499 height 281
click at [116, 497] on div "Ready to Pass Your Exam? 0 / 1 Completed" at bounding box center [149, 484] width 275 height 43
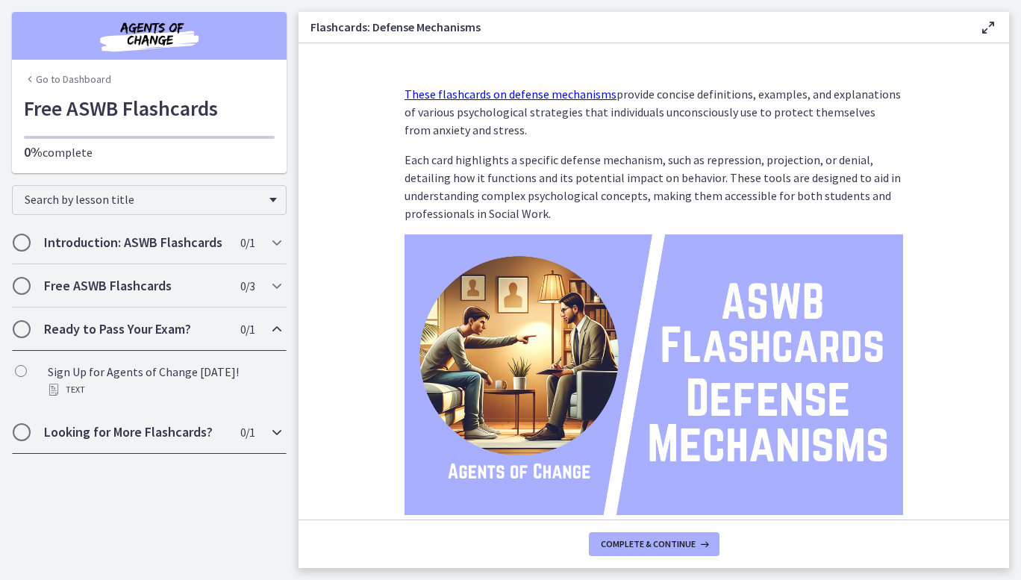
click at [155, 440] on h2 "Looking for More Flashcards?" at bounding box center [135, 432] width 182 height 18
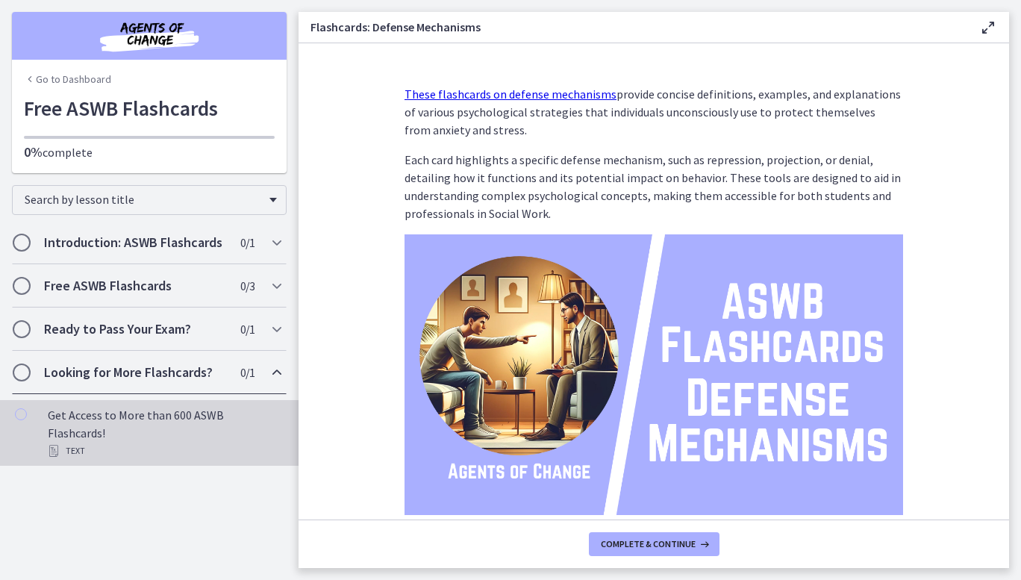
click at [155, 442] on div "Text" at bounding box center [164, 451] width 233 height 18
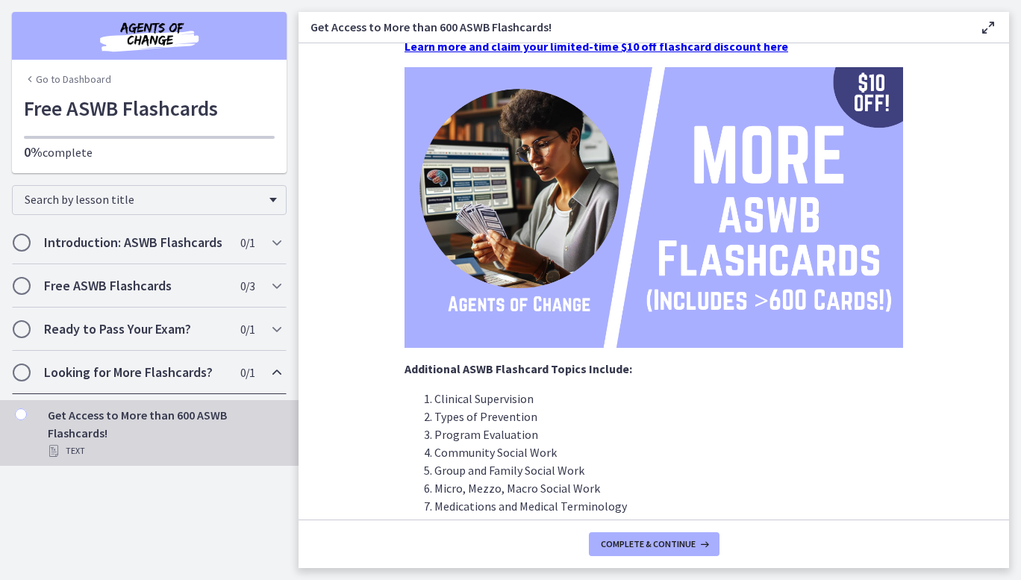
scroll to position [111, 0]
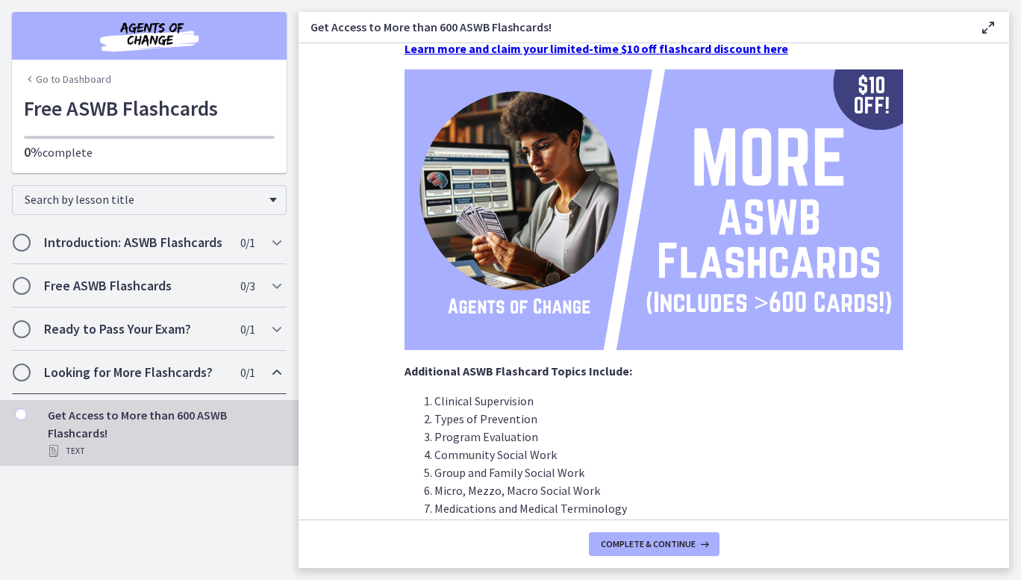
click at [803, 287] on img at bounding box center [654, 209] width 499 height 281
click at [85, 83] on link "Go to Dashboard" at bounding box center [67, 79] width 87 height 15
